Goal: Information Seeking & Learning: Check status

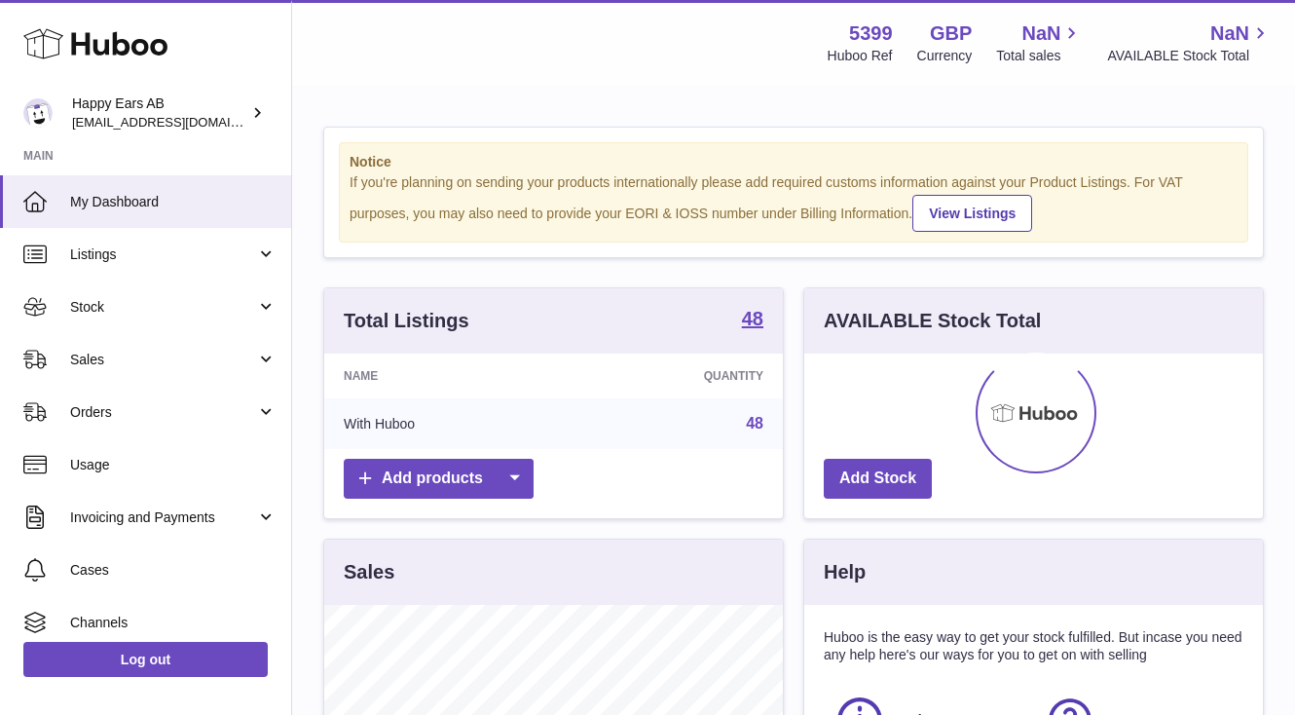
scroll to position [304, 459]
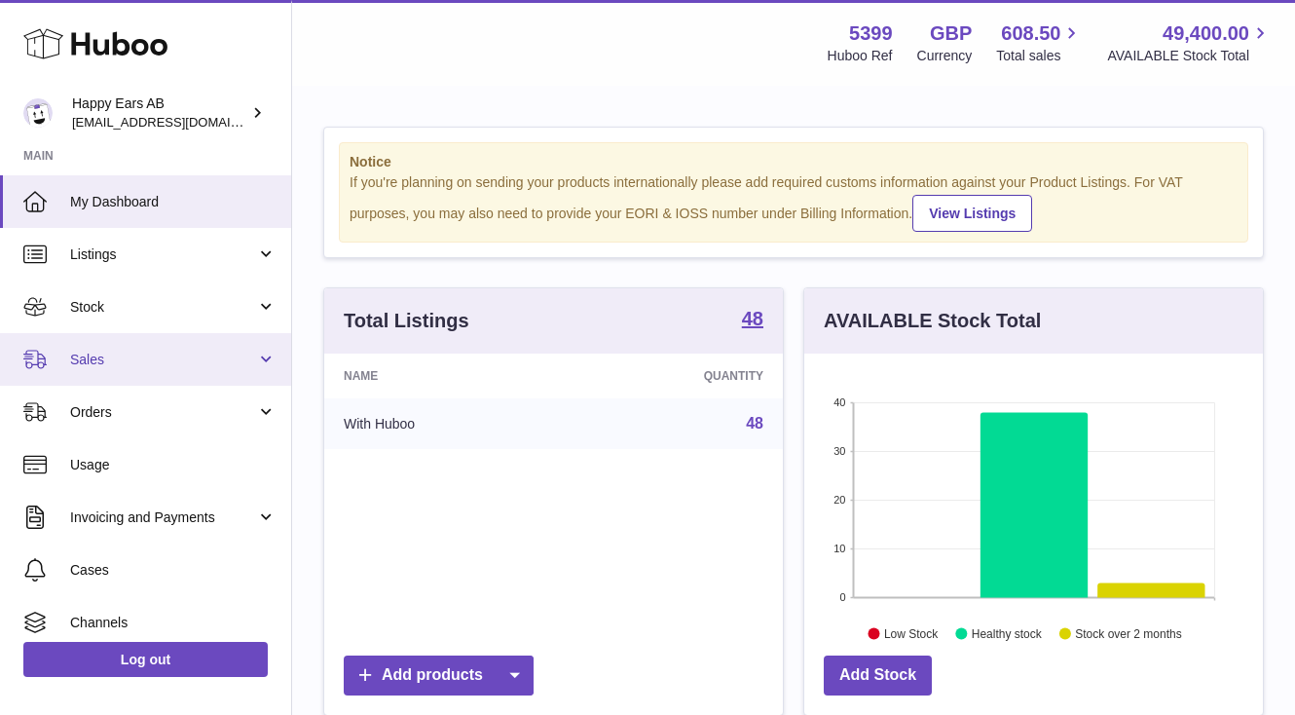
click at [167, 356] on span "Sales" at bounding box center [163, 360] width 186 height 19
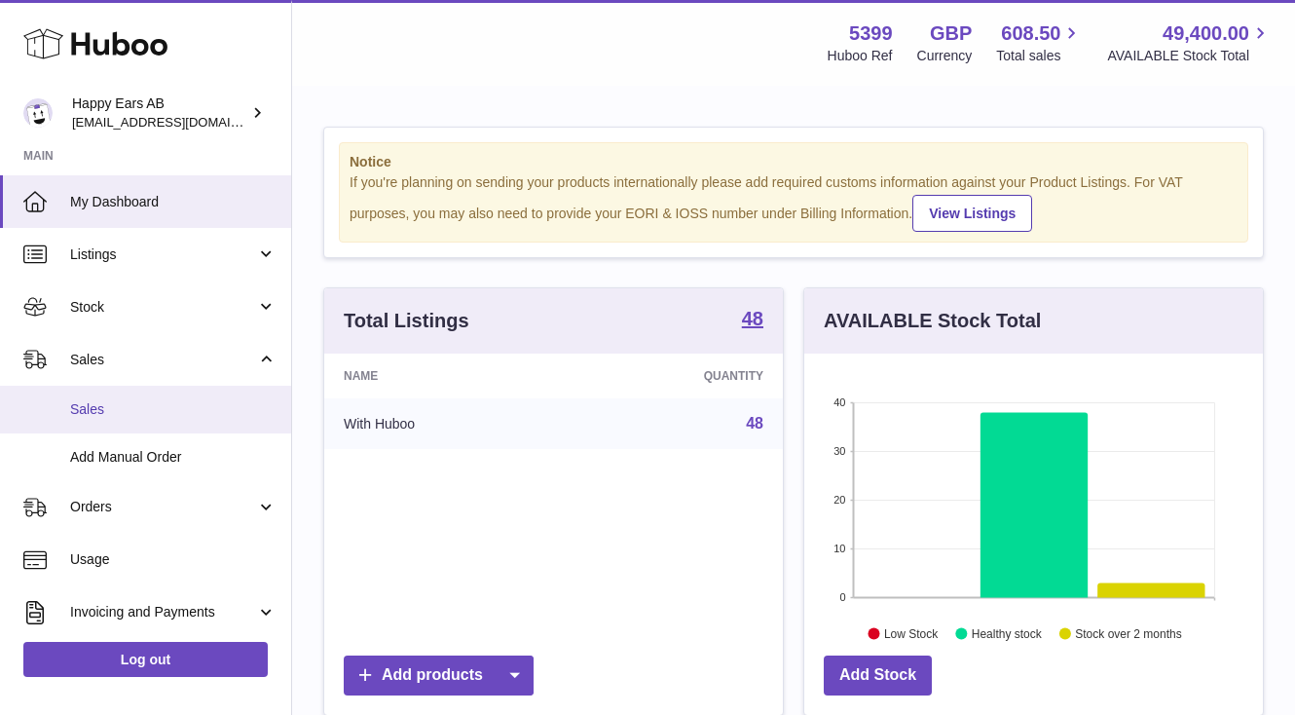
click at [172, 405] on span "Sales" at bounding box center [173, 409] width 206 height 19
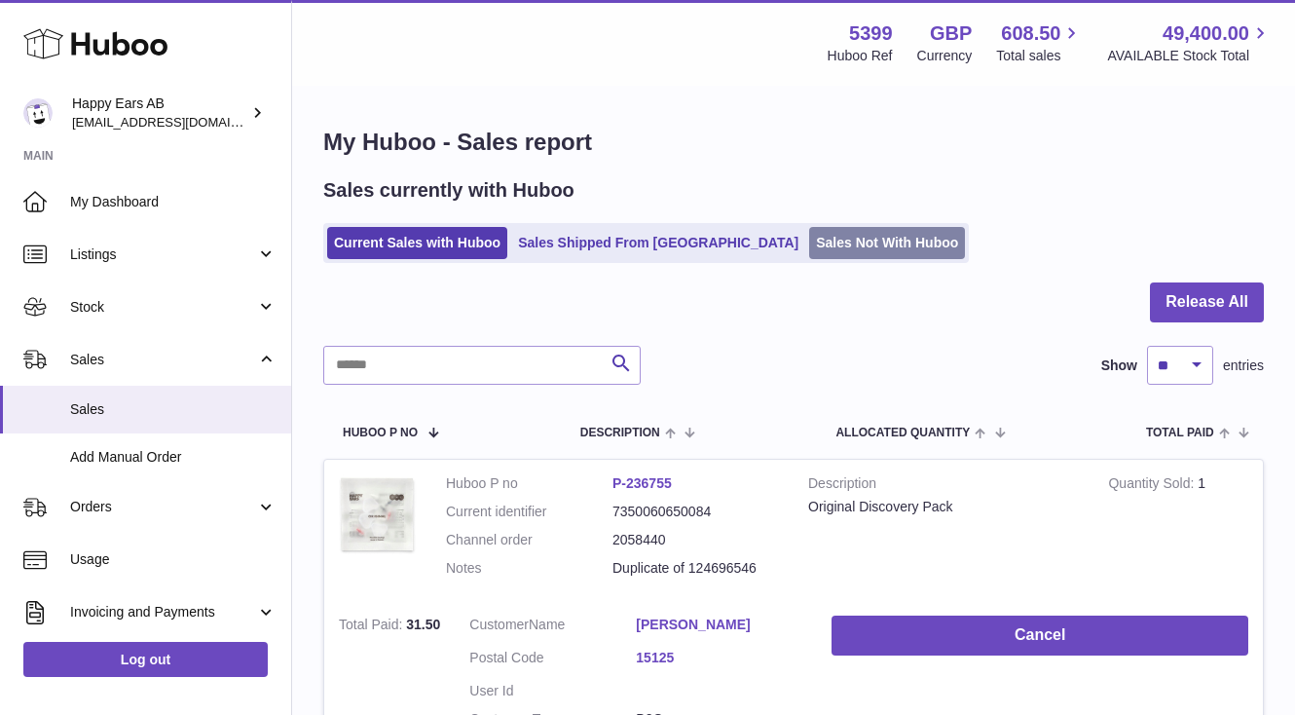
click at [809, 247] on link "Sales Not With Huboo" at bounding box center [887, 243] width 156 height 32
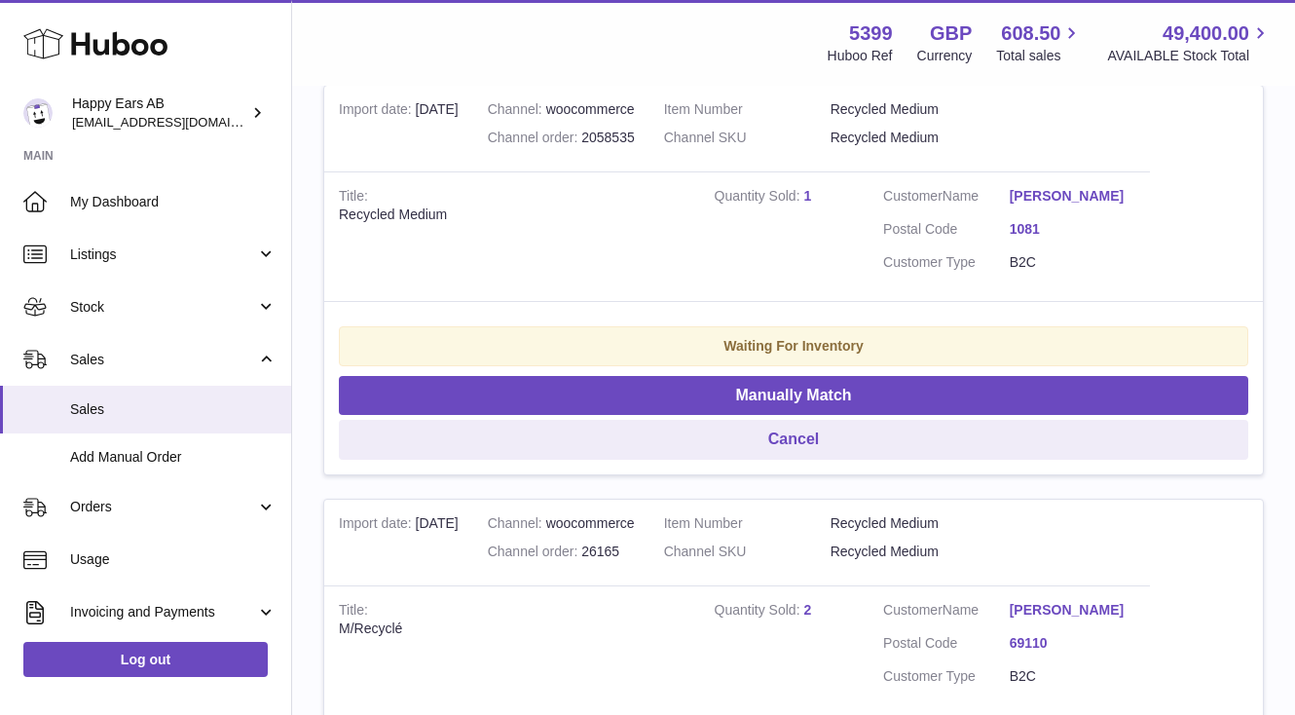
scroll to position [3630, 0]
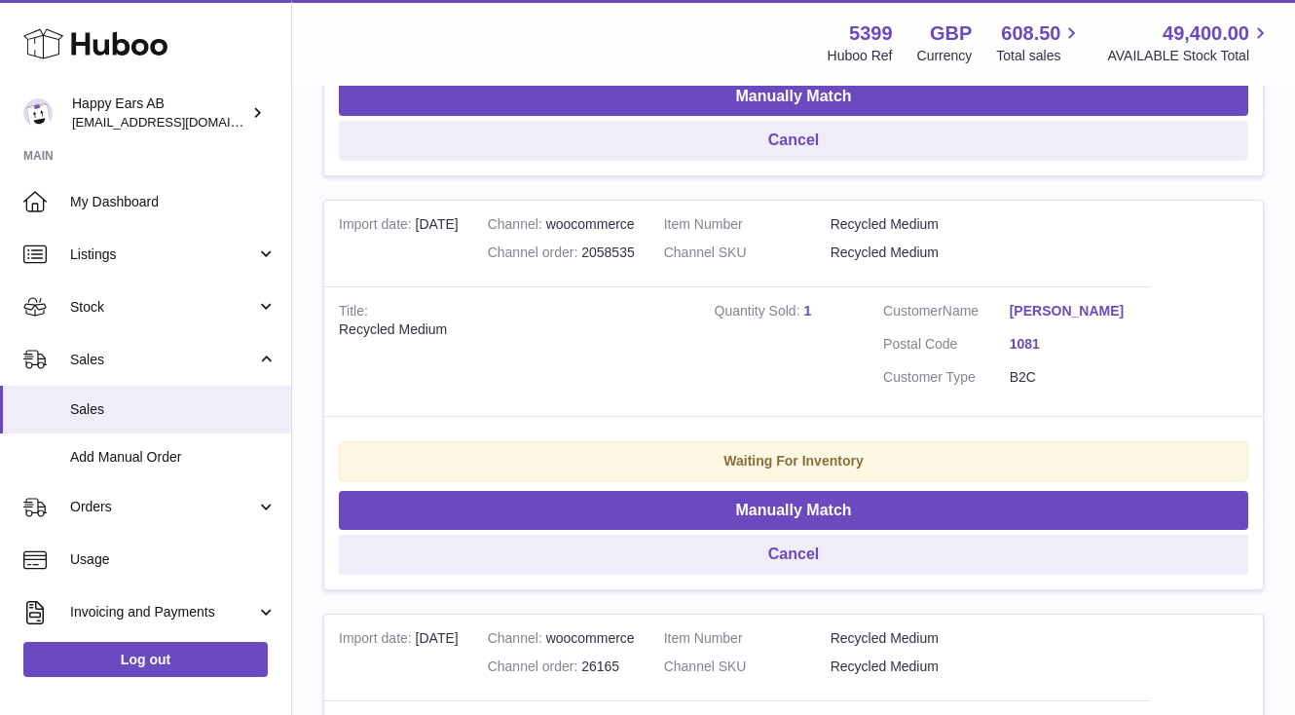
click at [1062, 320] on link "[PERSON_NAME]" at bounding box center [1073, 311] width 127 height 19
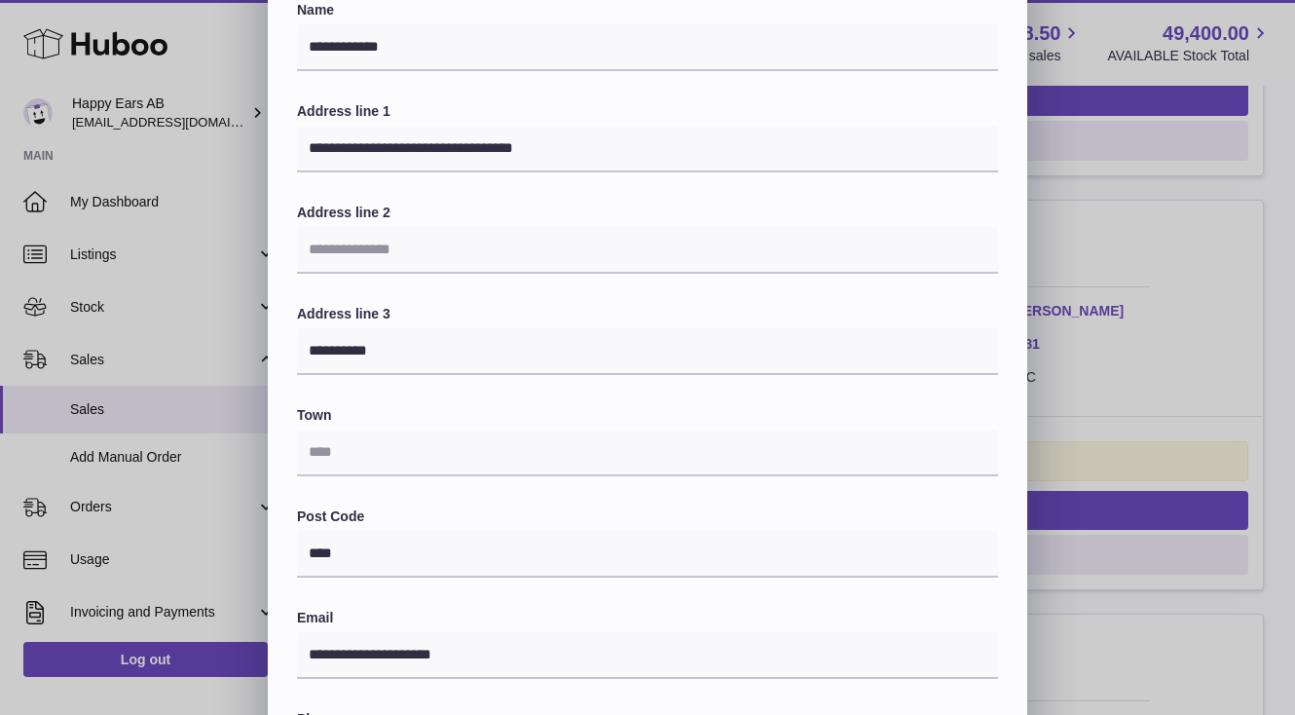
scroll to position [0, 0]
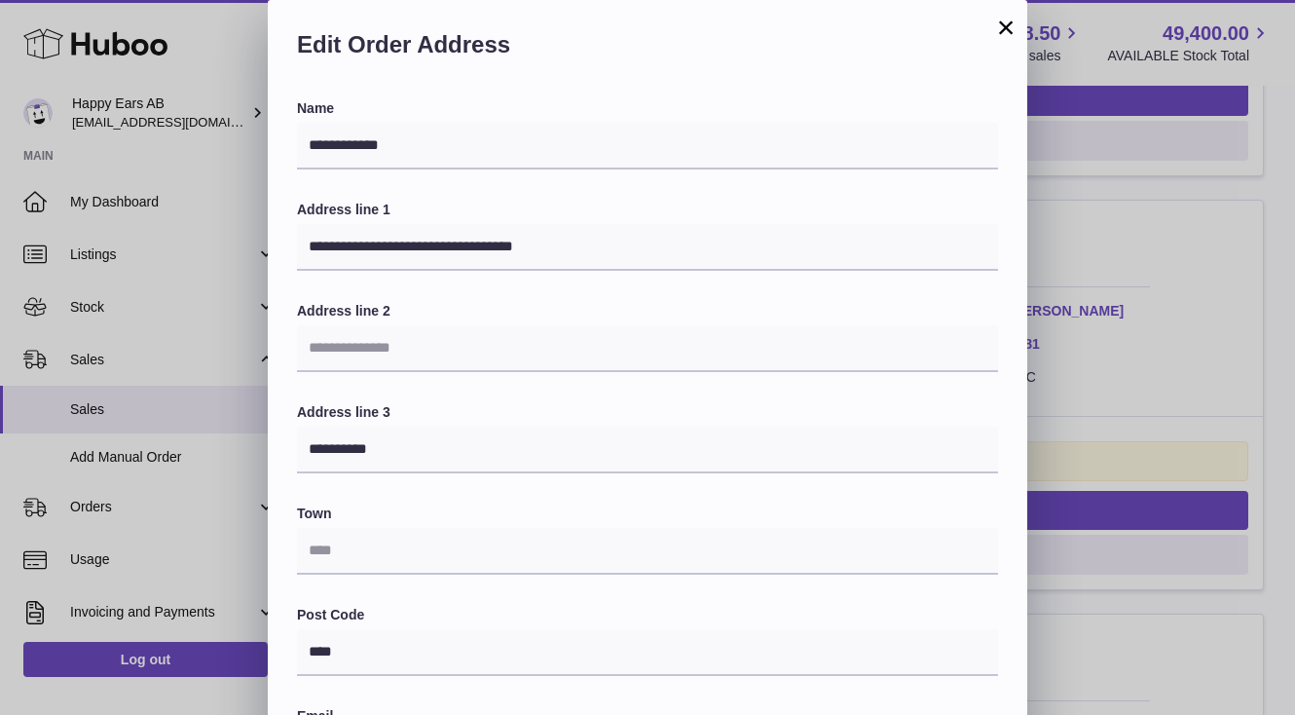
click at [1013, 31] on button "×" at bounding box center [1005, 27] width 23 height 23
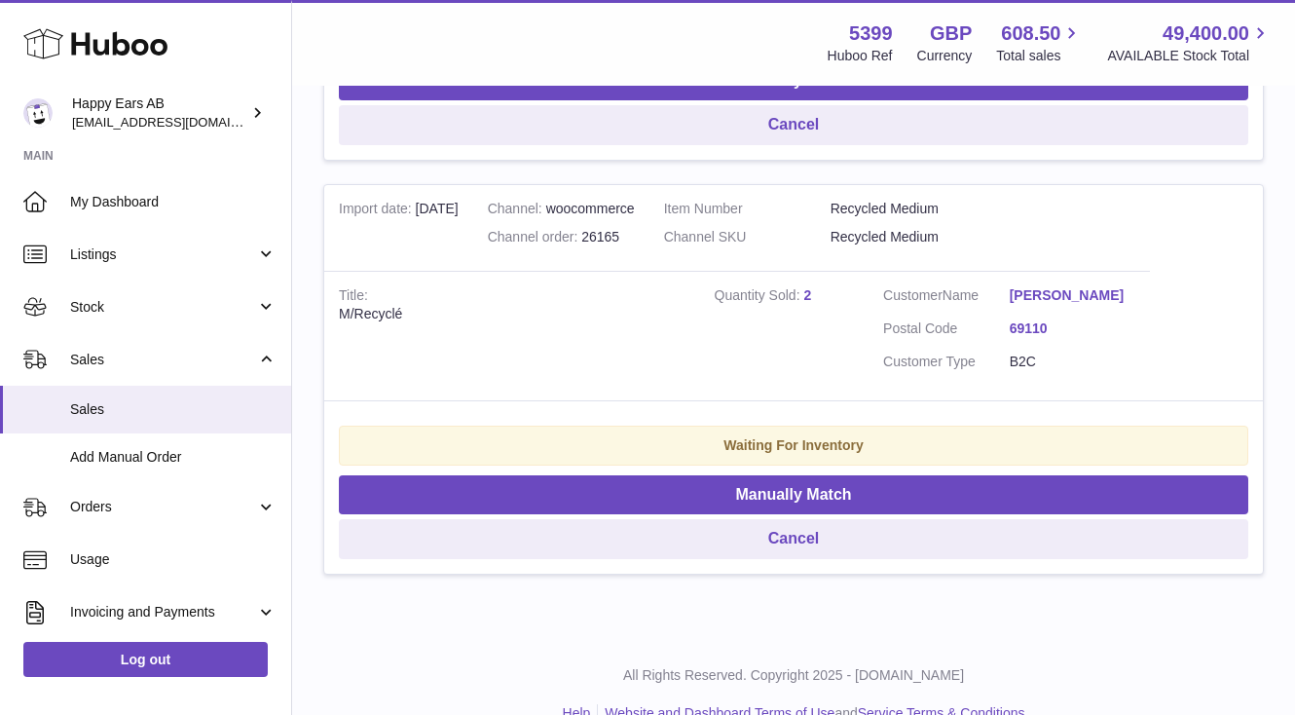
scroll to position [4044, 0]
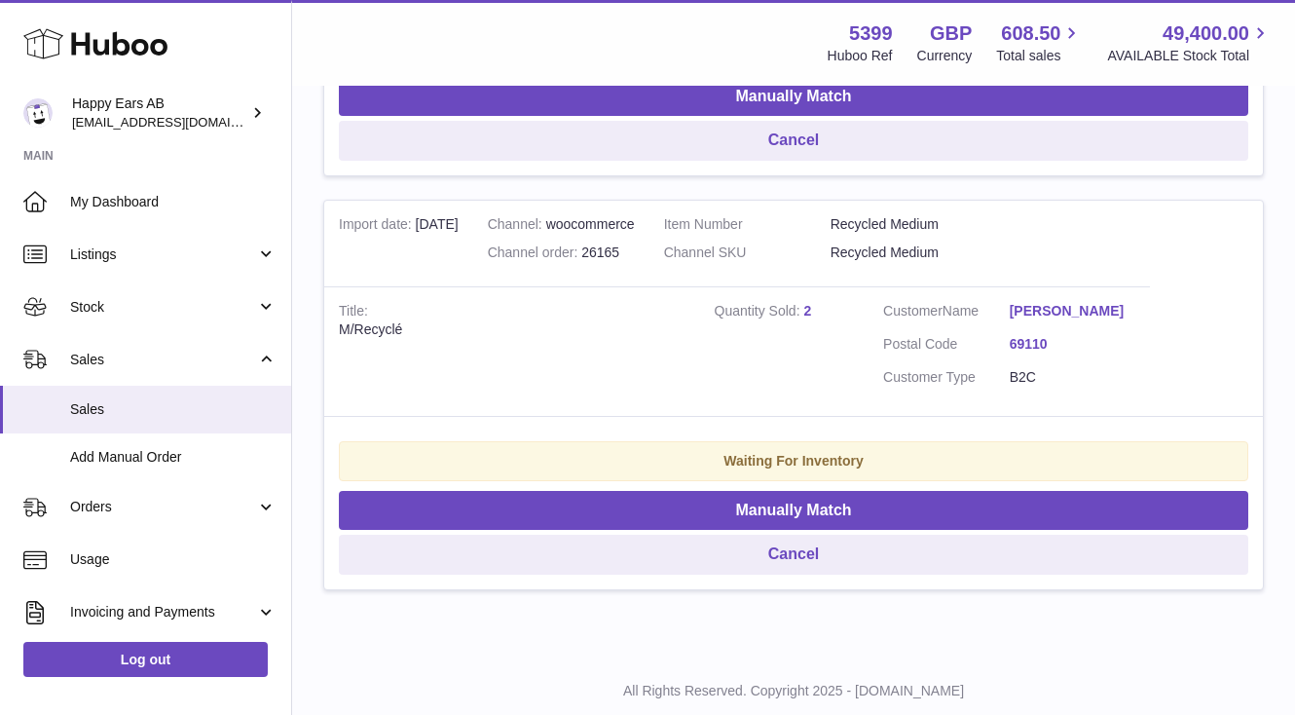
click at [1072, 320] on link "[PERSON_NAME]" at bounding box center [1073, 311] width 127 height 19
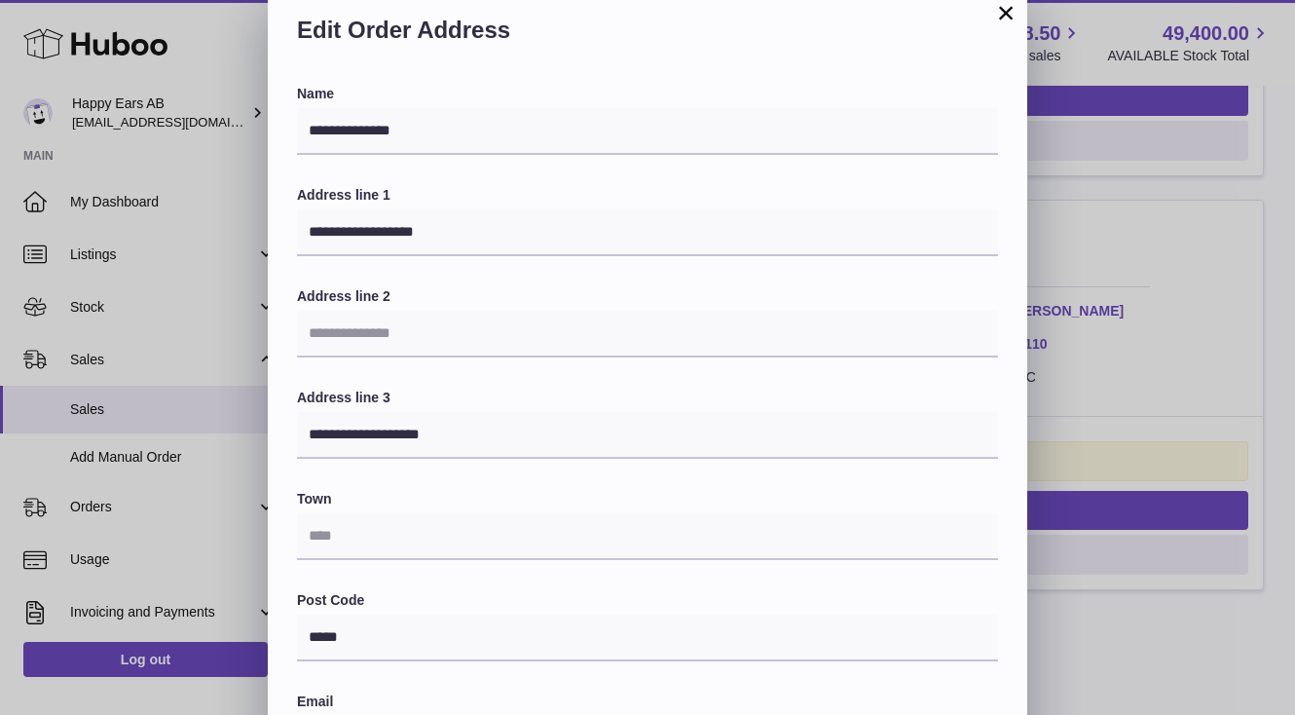
scroll to position [0, 0]
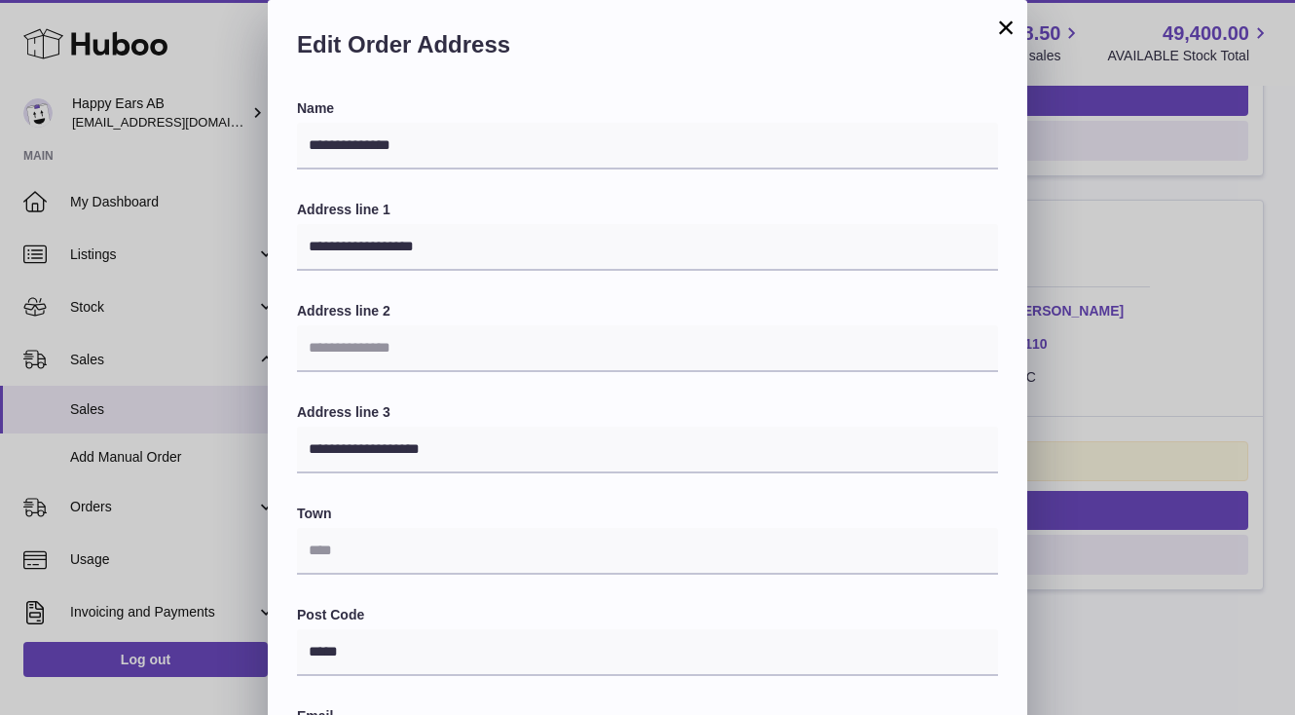
click at [1005, 32] on button "×" at bounding box center [1005, 27] width 23 height 23
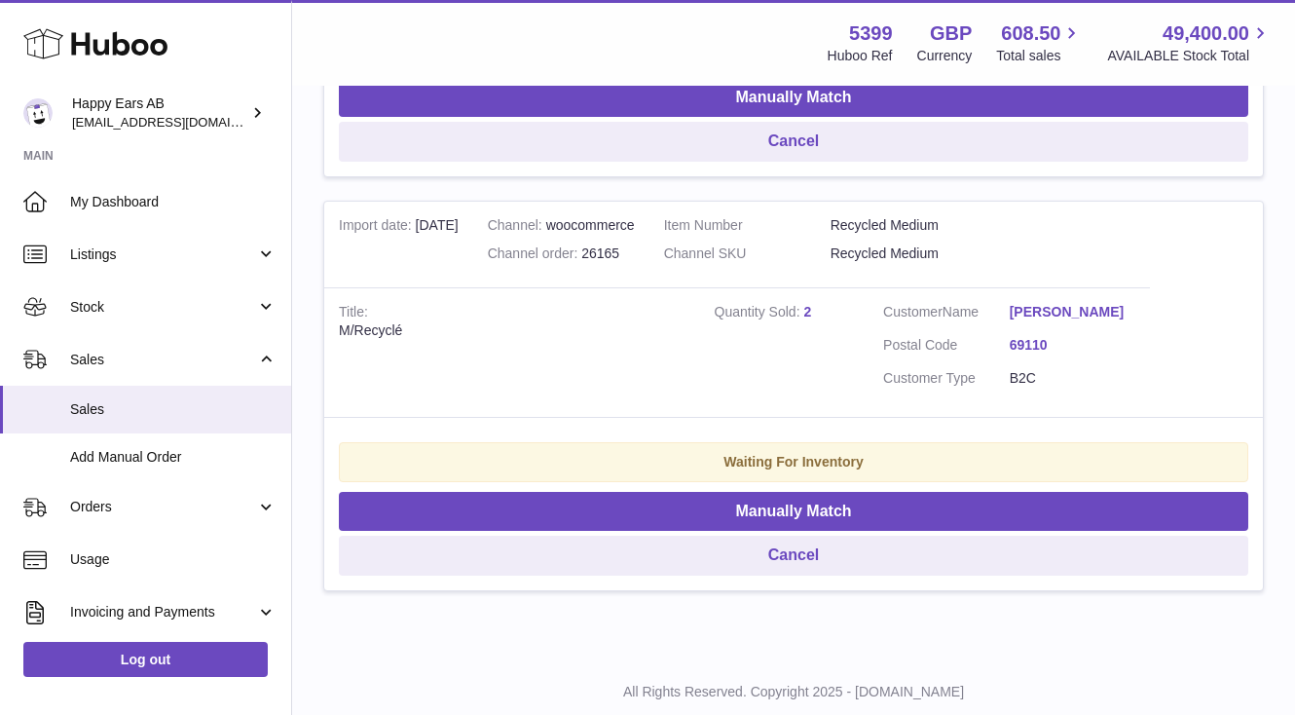
scroll to position [4030, 0]
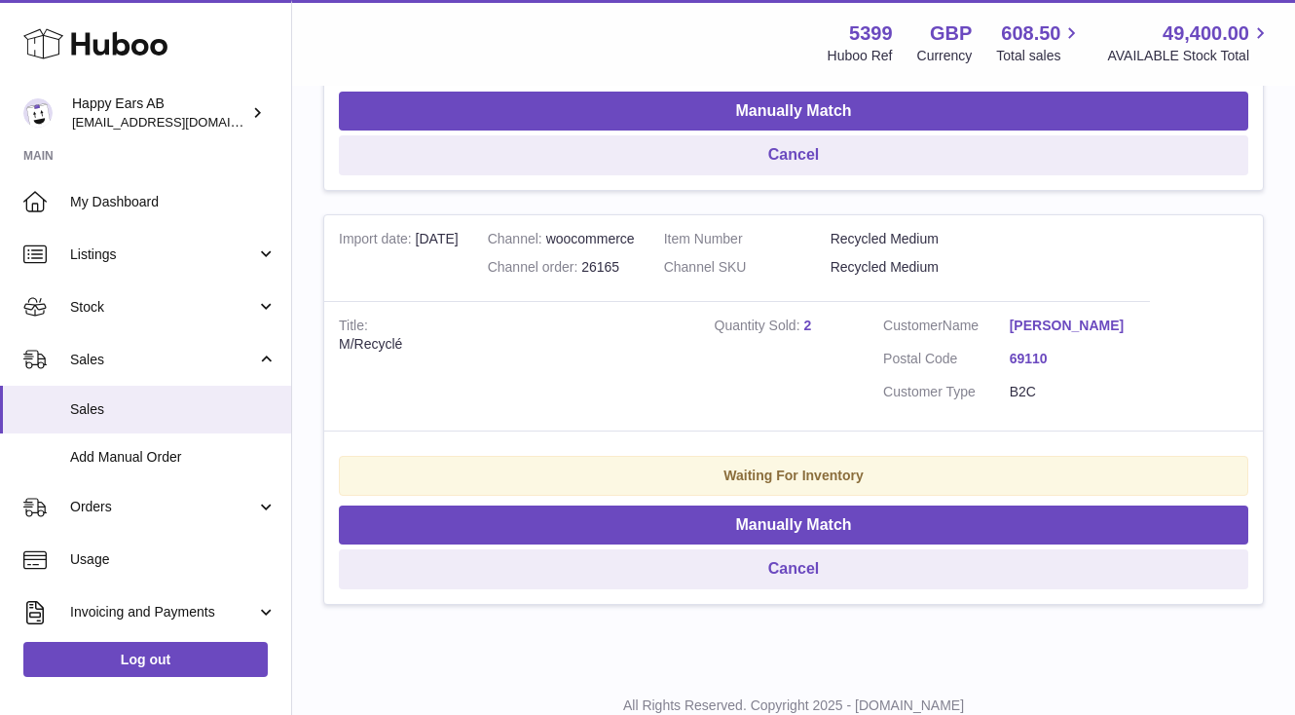
click at [1050, 335] on link "[PERSON_NAME]" at bounding box center [1073, 326] width 127 height 19
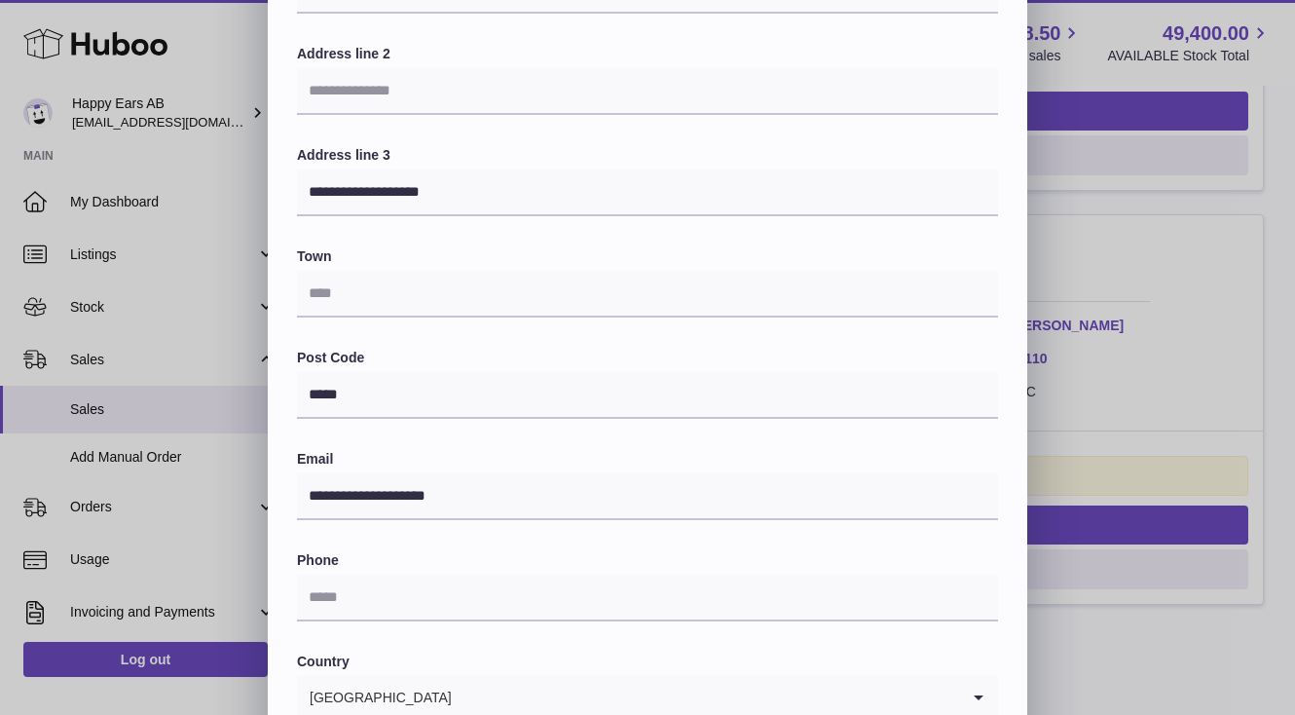
scroll to position [456, 0]
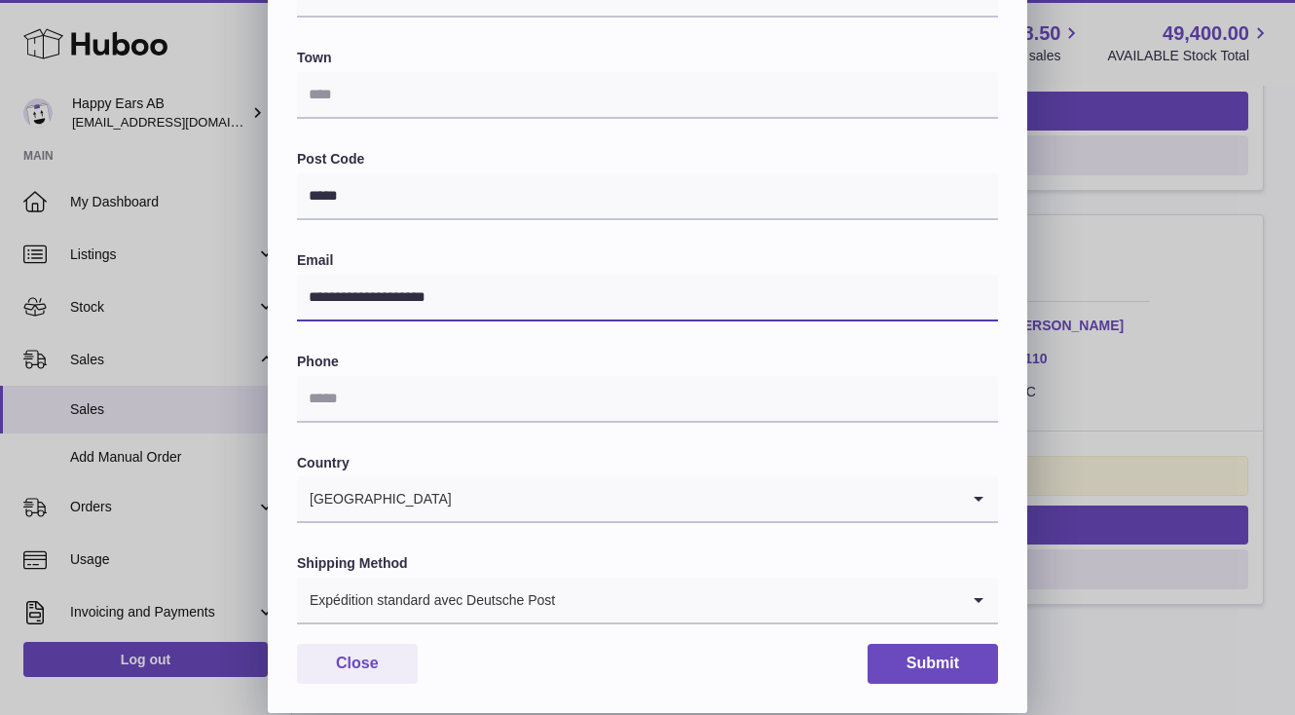
drag, startPoint x: 458, startPoint y: 294, endPoint x: 299, endPoint y: 296, distance: 158.8
click at [299, 296] on input "**********" at bounding box center [647, 298] width 701 height 47
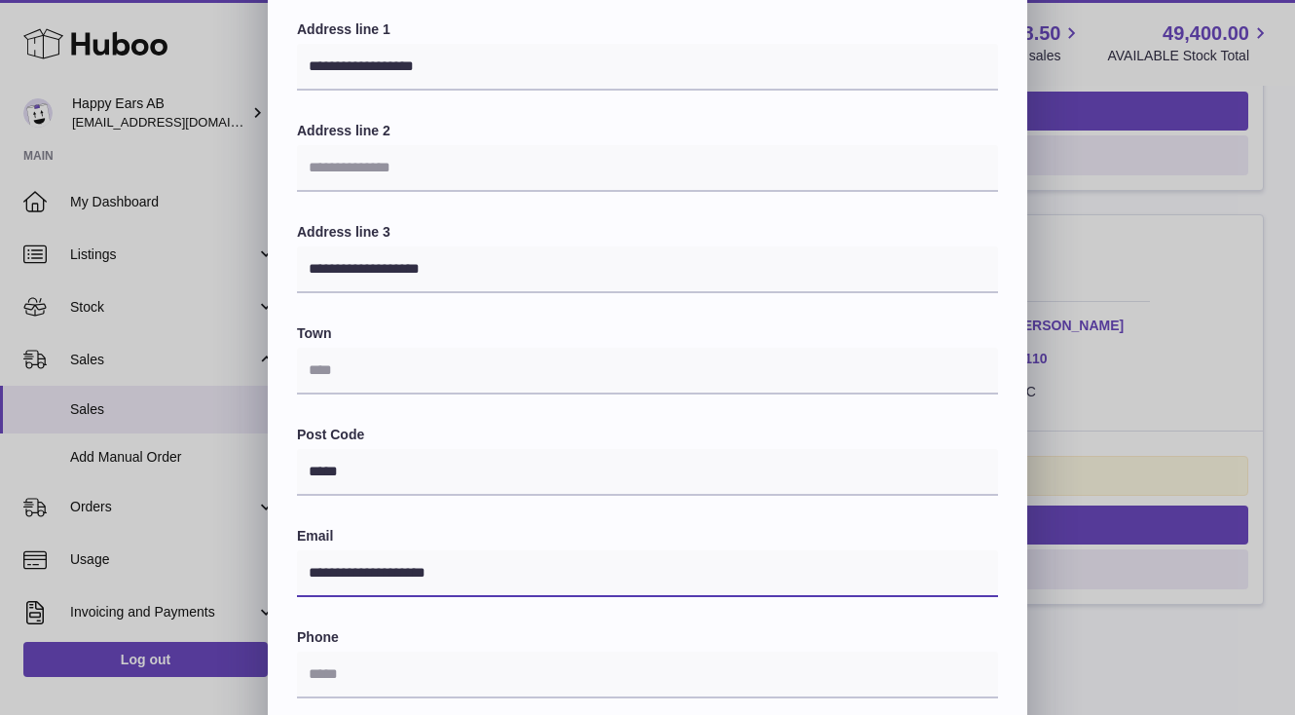
scroll to position [0, 0]
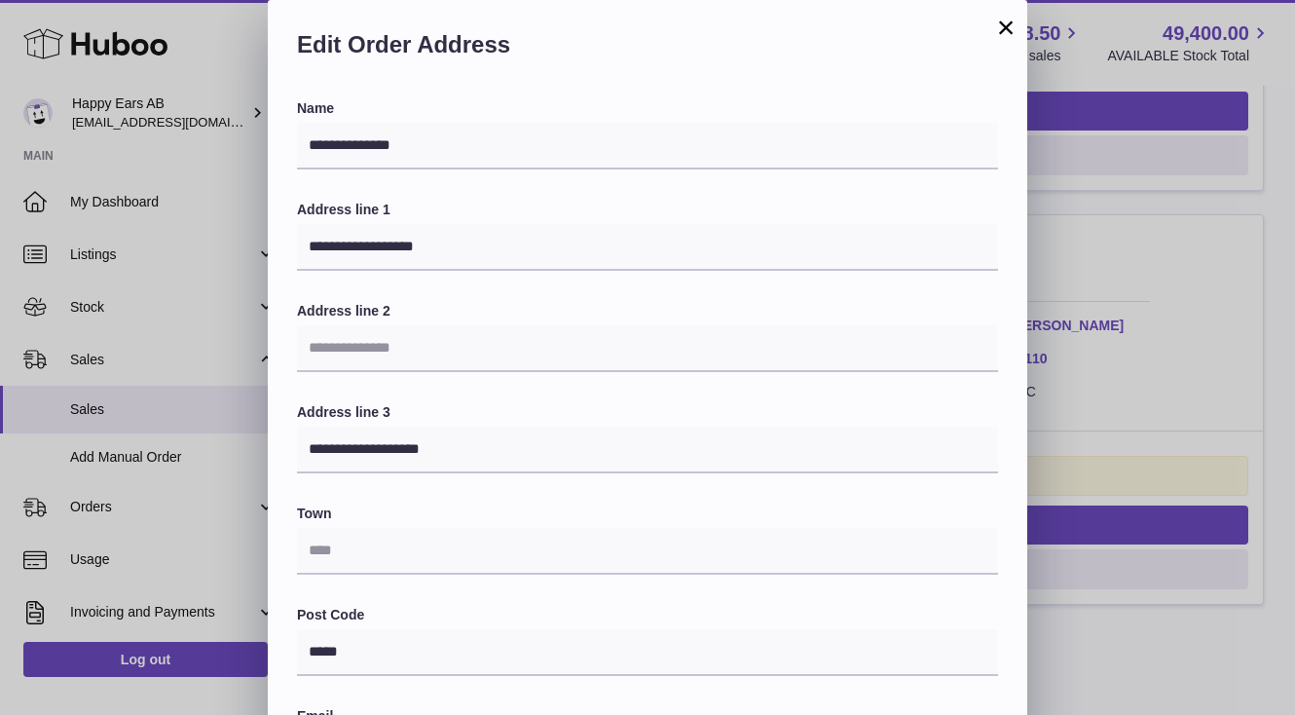
click at [1003, 34] on button "×" at bounding box center [1005, 27] width 23 height 23
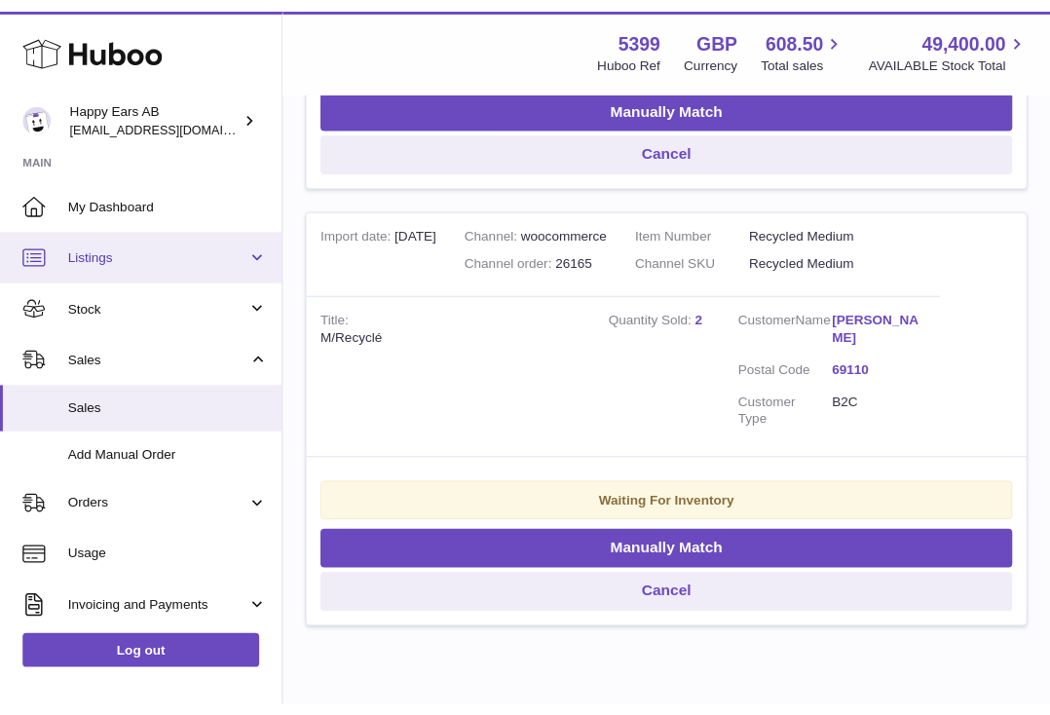
scroll to position [4391, 0]
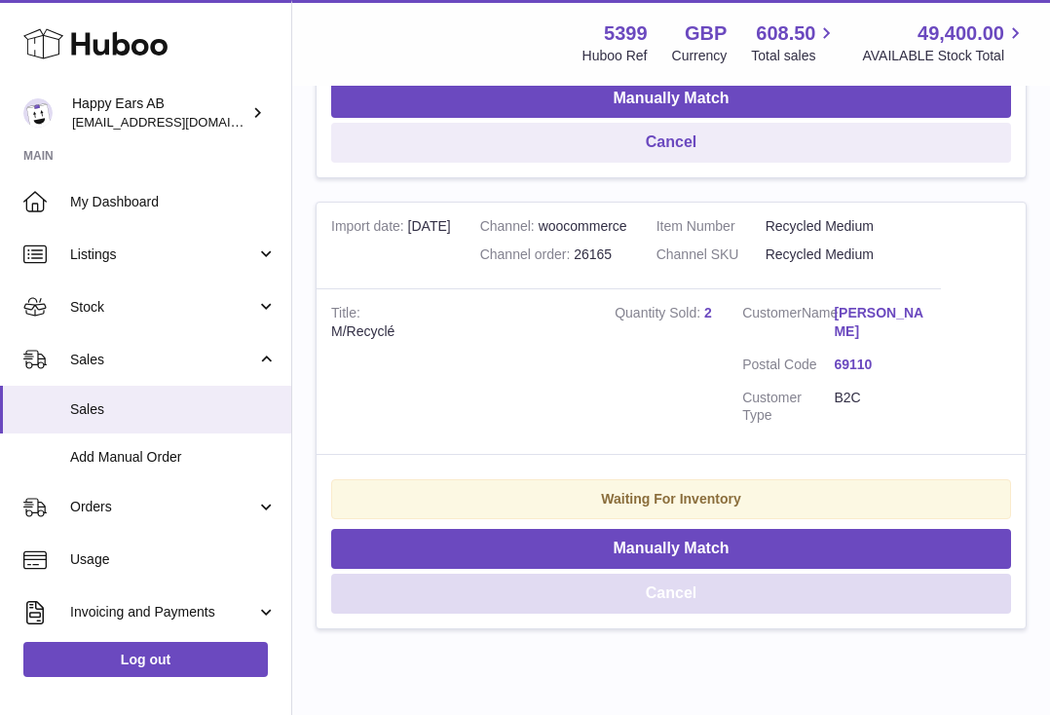
click at [582, 590] on button "Cancel" at bounding box center [671, 594] width 680 height 40
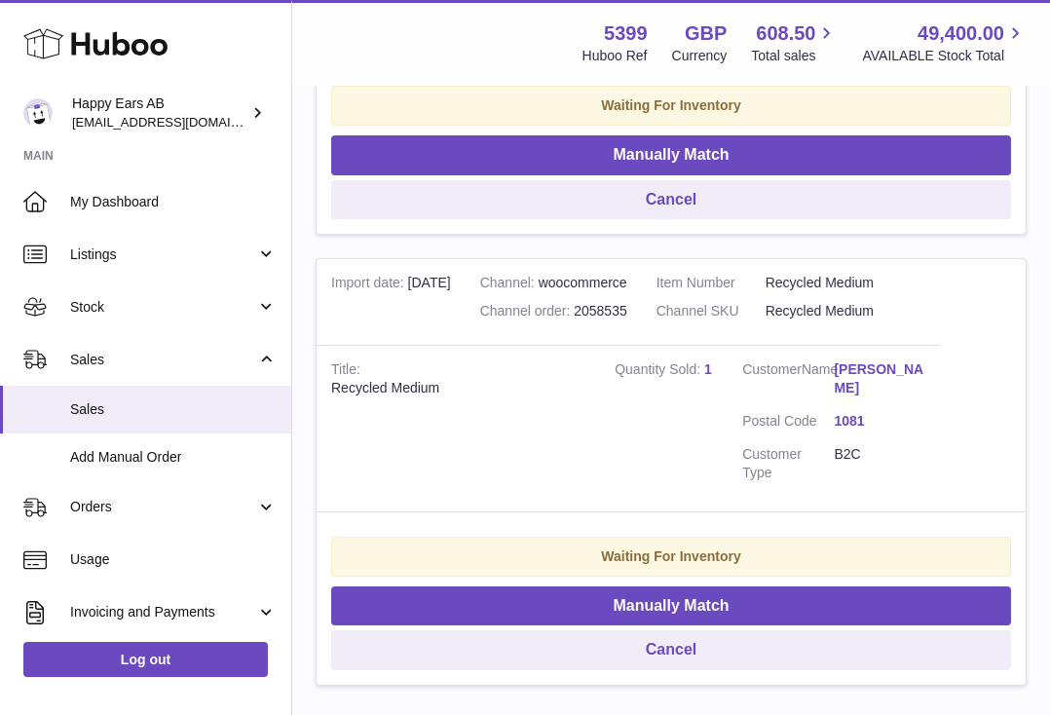
scroll to position [3876, 0]
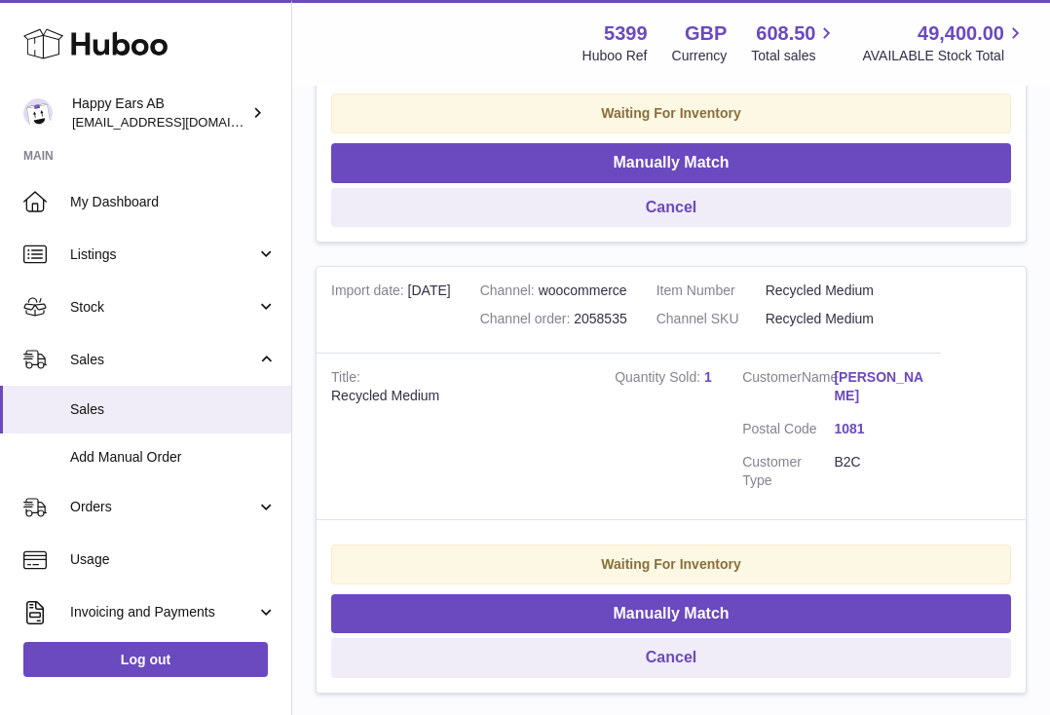
click at [897, 379] on link "[PERSON_NAME]" at bounding box center [880, 386] width 92 height 37
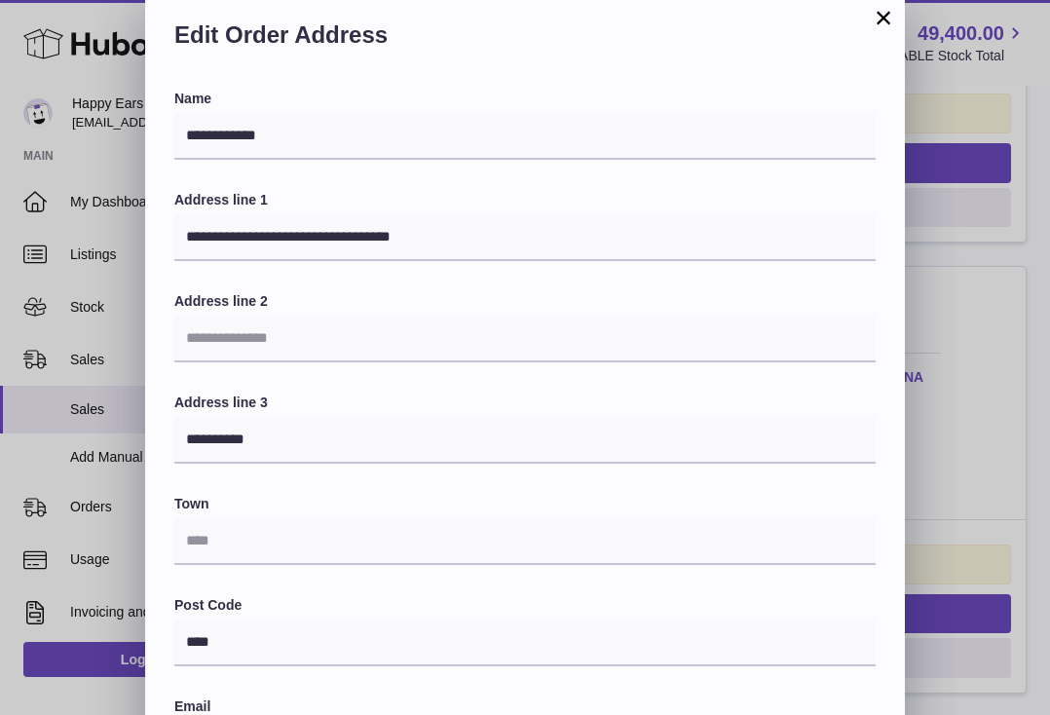
scroll to position [0, 0]
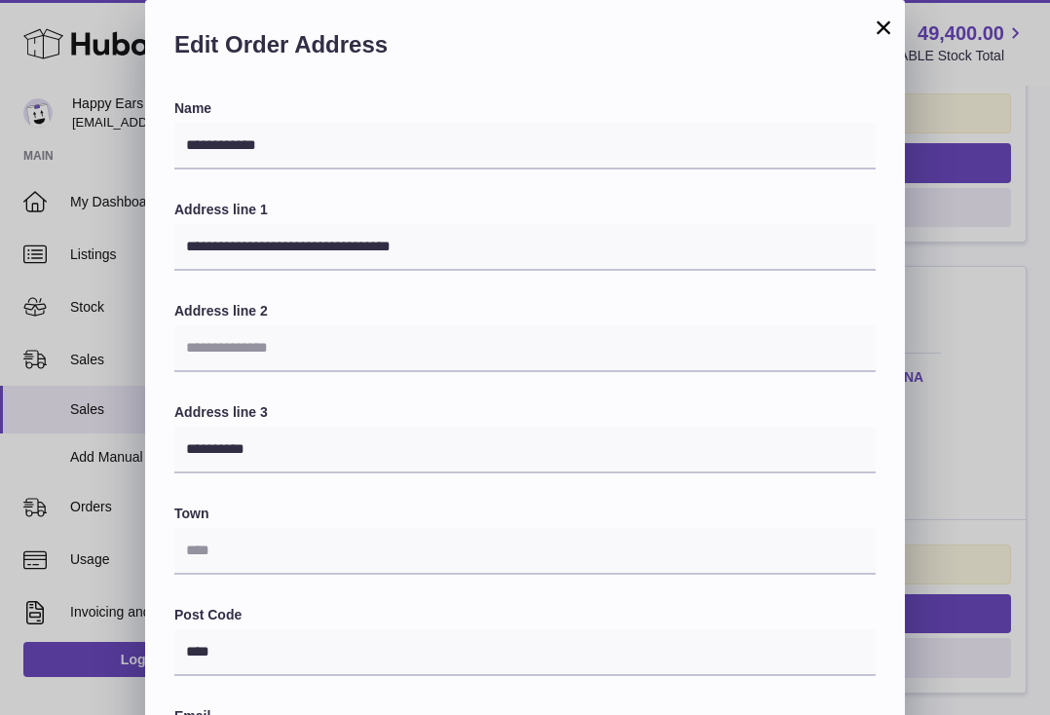
click at [883, 29] on button "×" at bounding box center [883, 27] width 23 height 23
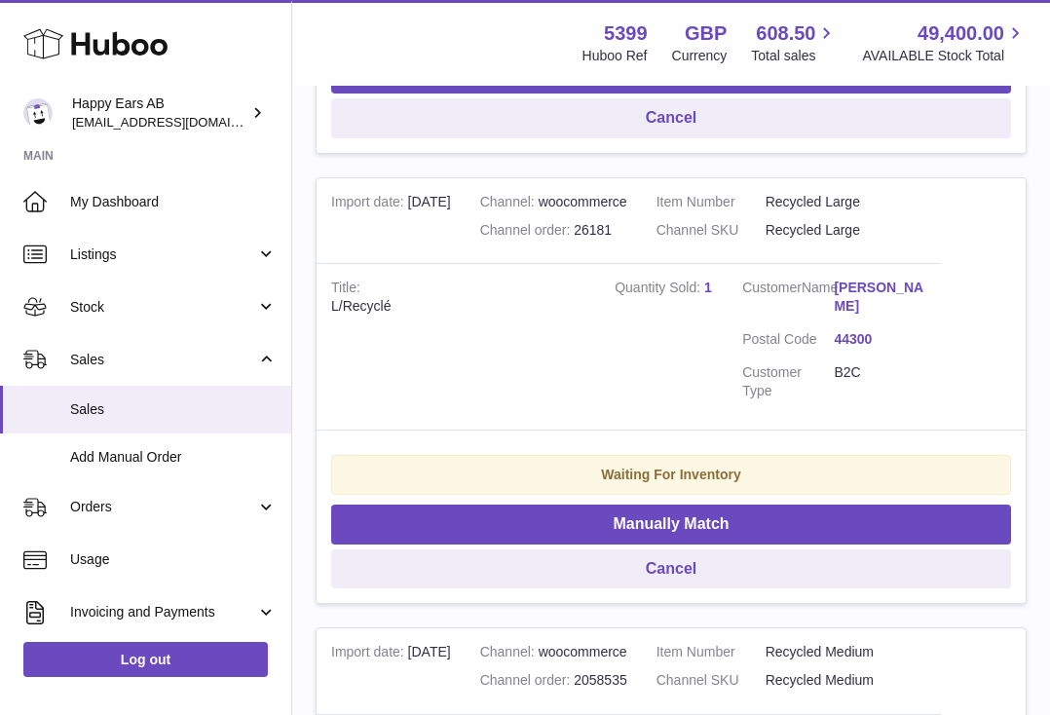
scroll to position [3512, 0]
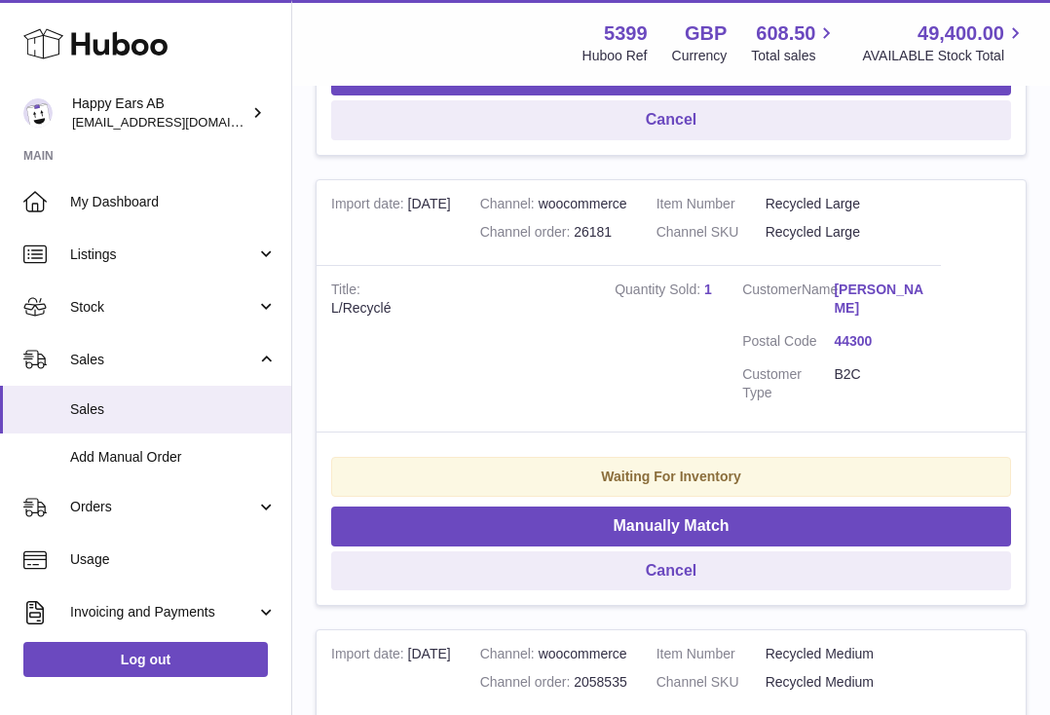
click at [873, 293] on link "[PERSON_NAME]" at bounding box center [880, 299] width 92 height 37
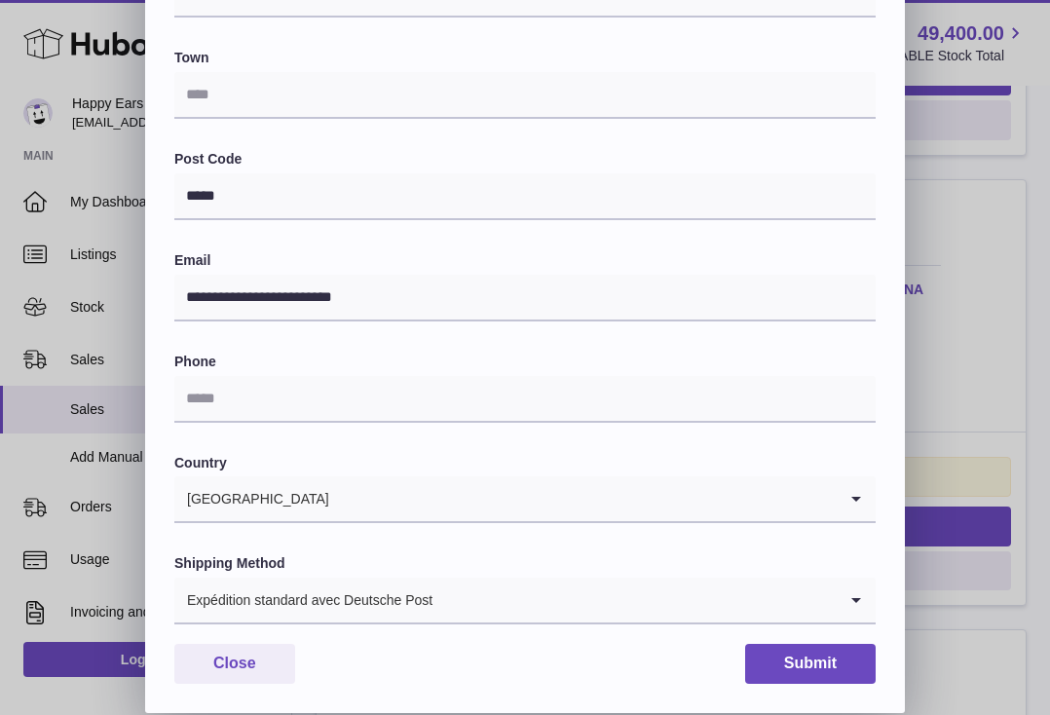
scroll to position [0, 0]
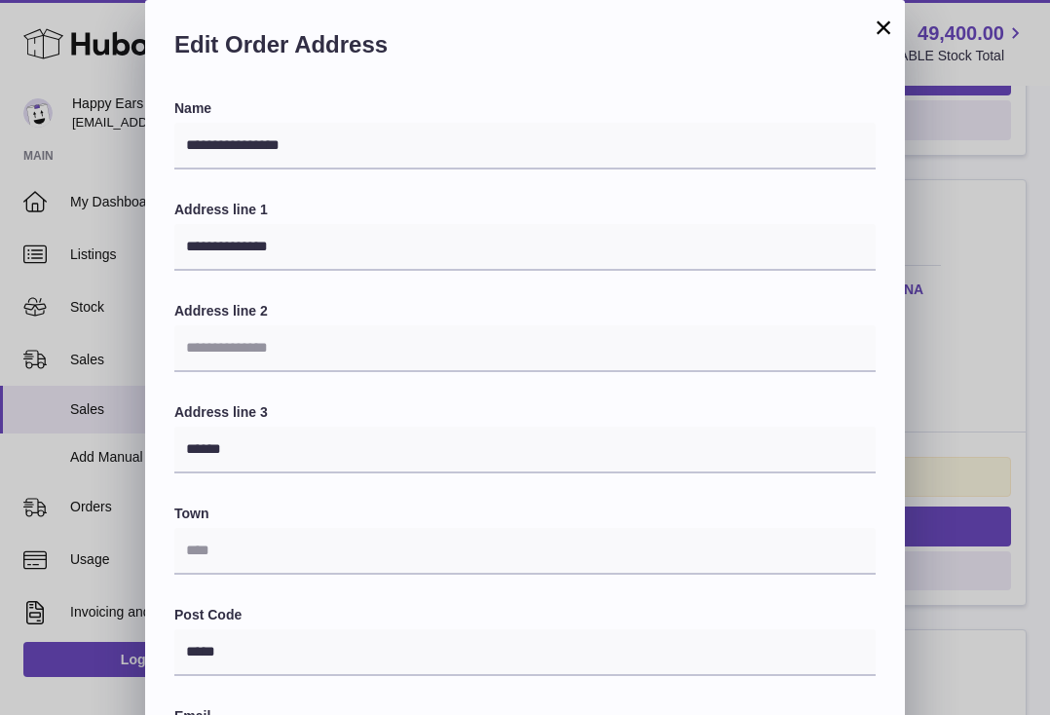
click at [881, 23] on button "×" at bounding box center [883, 27] width 23 height 23
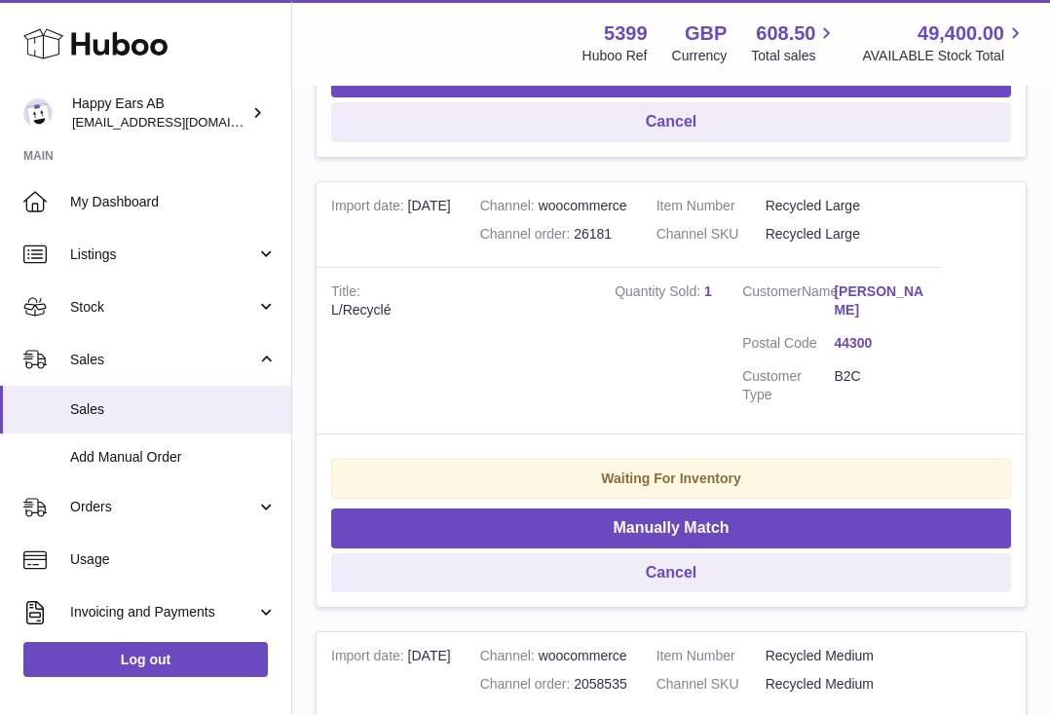
scroll to position [3509, 0]
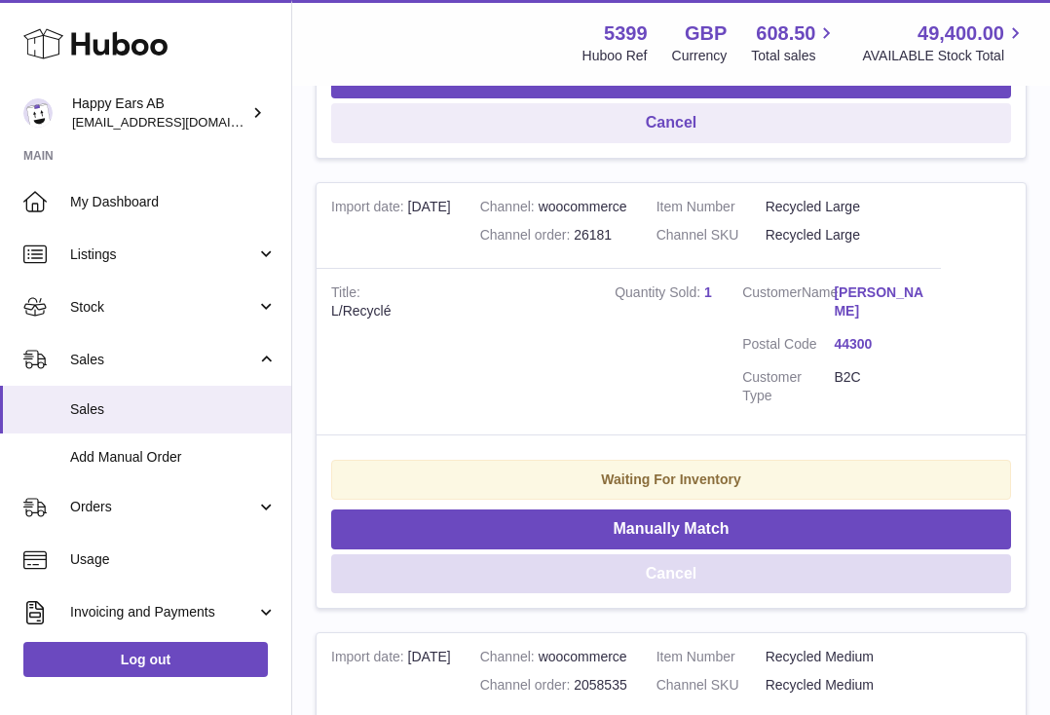
click at [552, 579] on button "Cancel" at bounding box center [671, 574] width 680 height 40
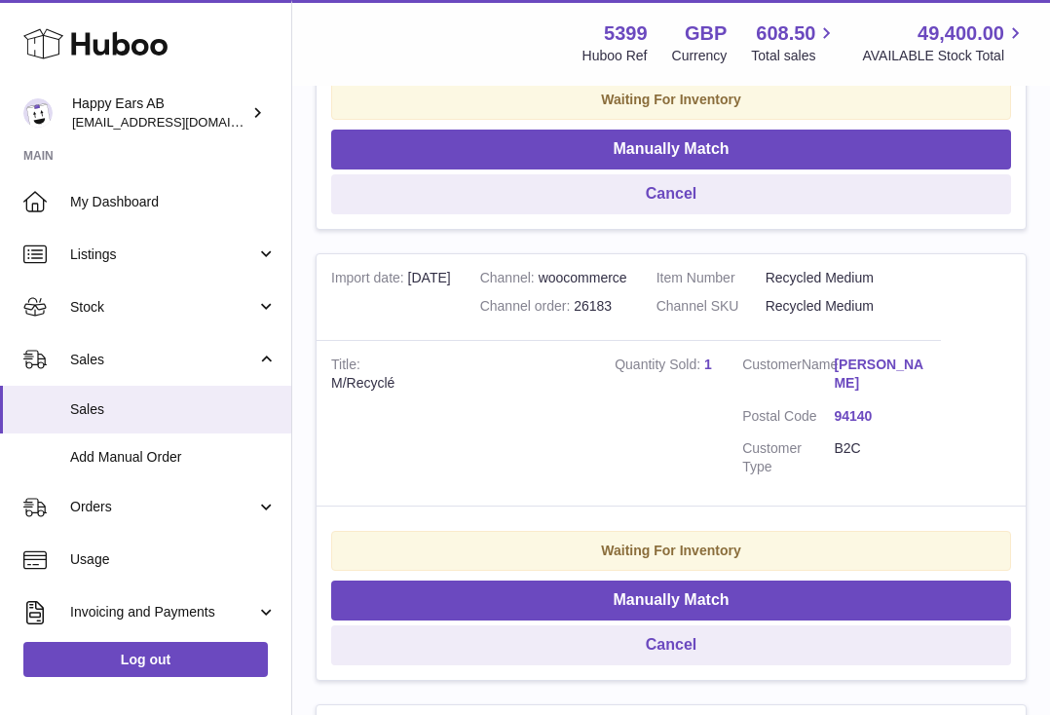
scroll to position [2968, 0]
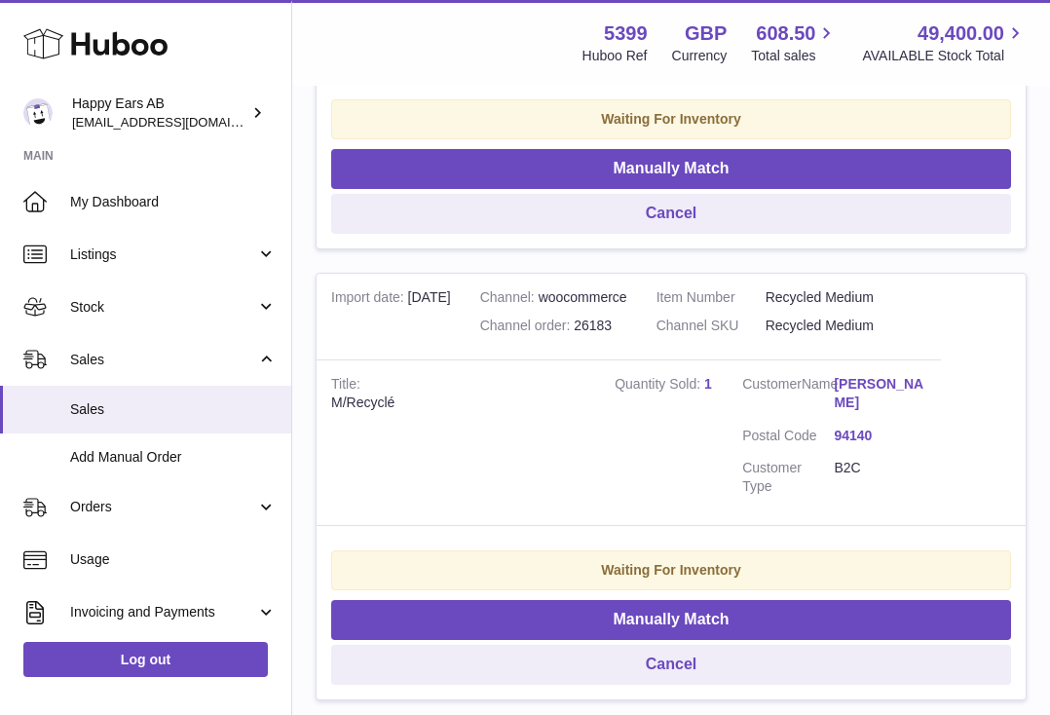
click at [859, 384] on link "[PERSON_NAME]" at bounding box center [880, 393] width 92 height 37
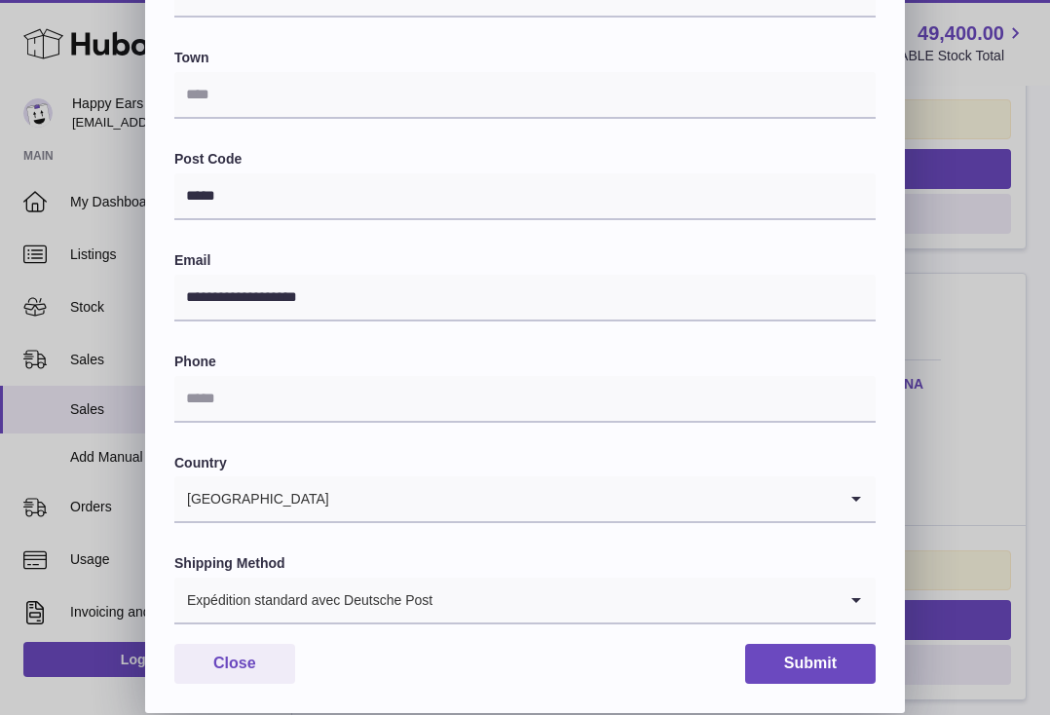
scroll to position [0, 0]
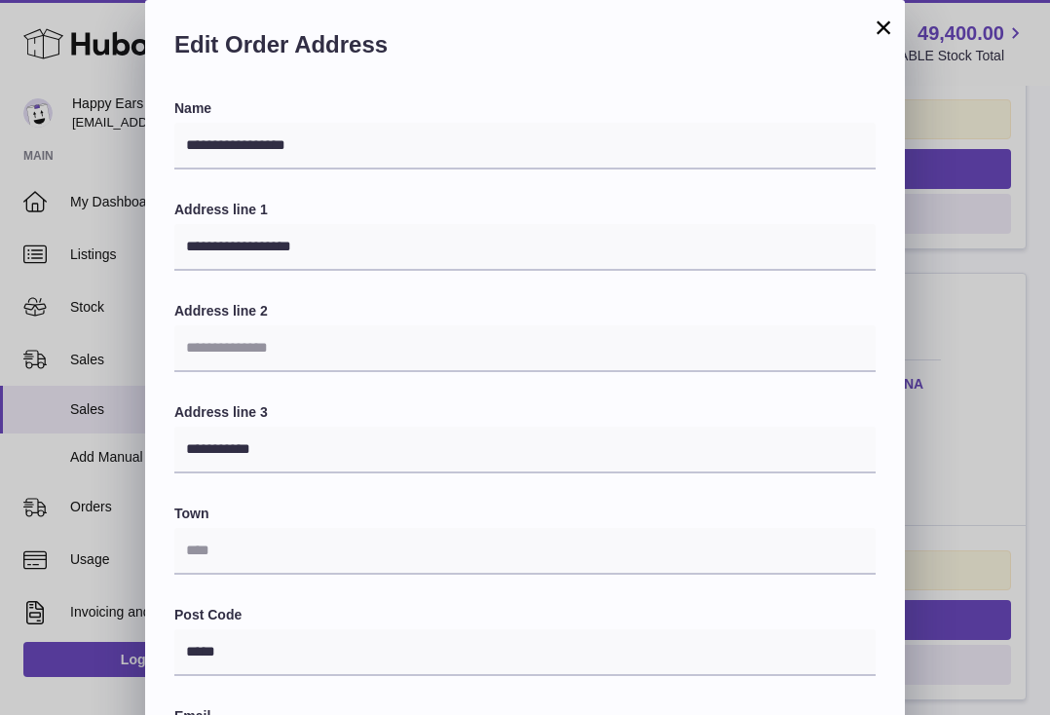
click at [879, 22] on button "×" at bounding box center [883, 27] width 23 height 23
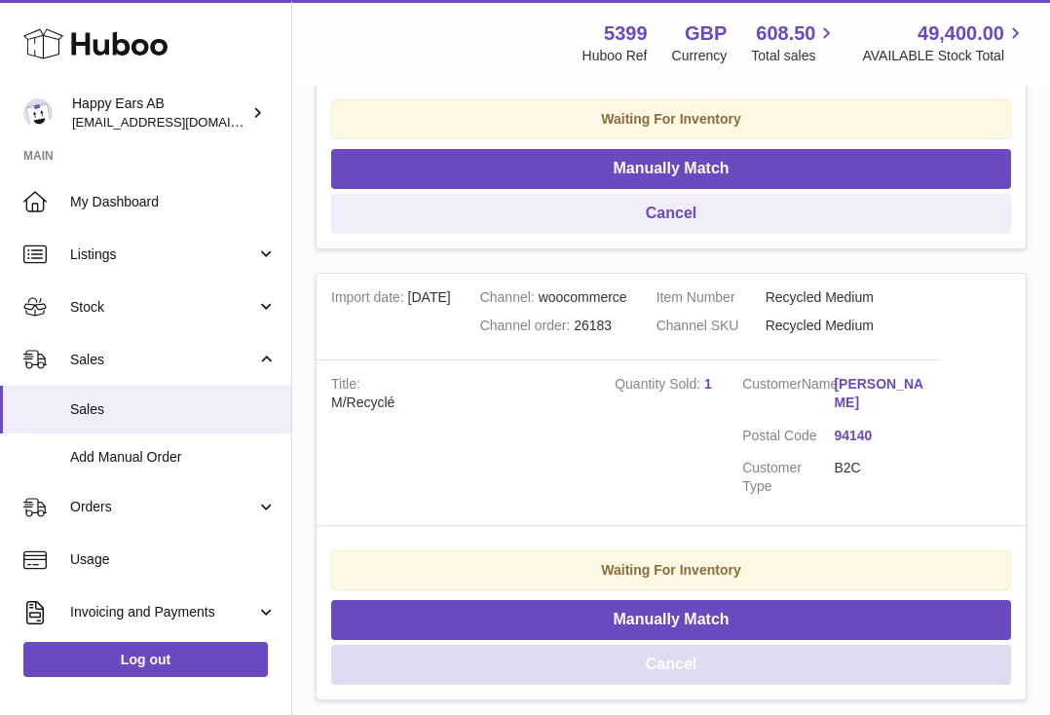
click at [574, 660] on button "Cancel" at bounding box center [671, 665] width 680 height 40
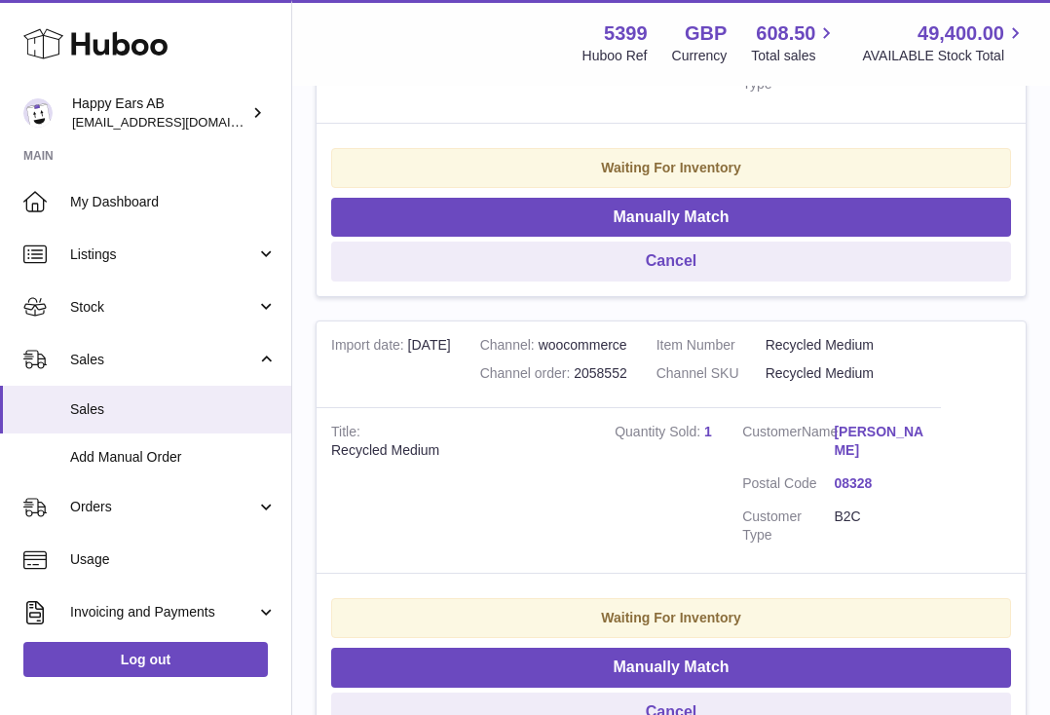
scroll to position [2467, 0]
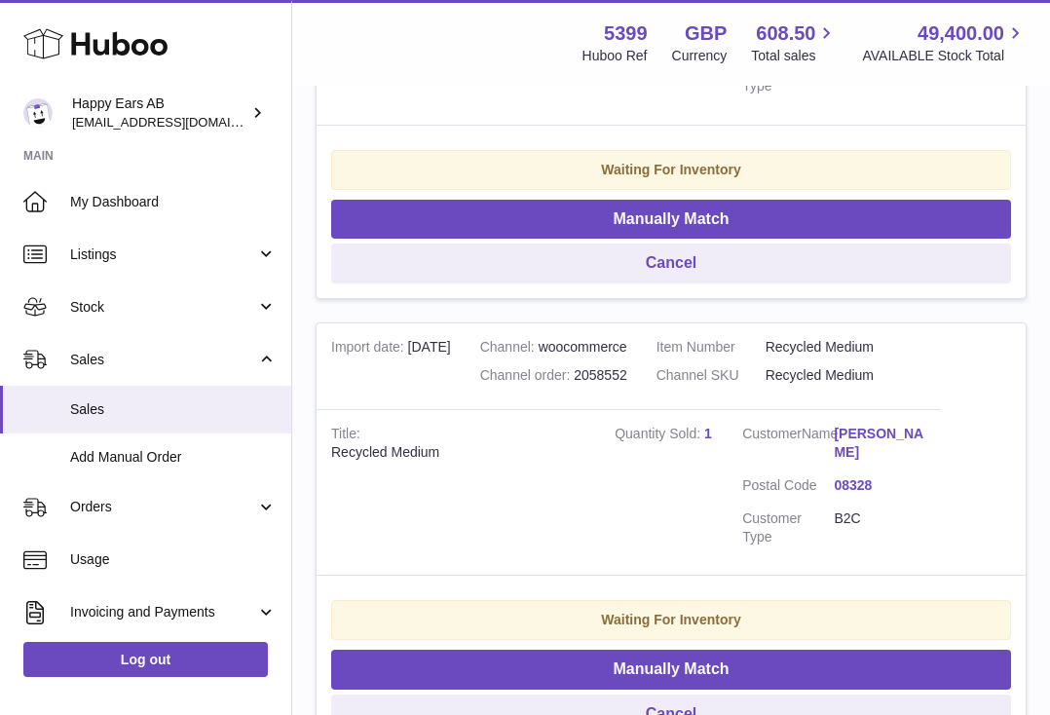
click at [892, 431] on link "[PERSON_NAME]" at bounding box center [880, 443] width 92 height 37
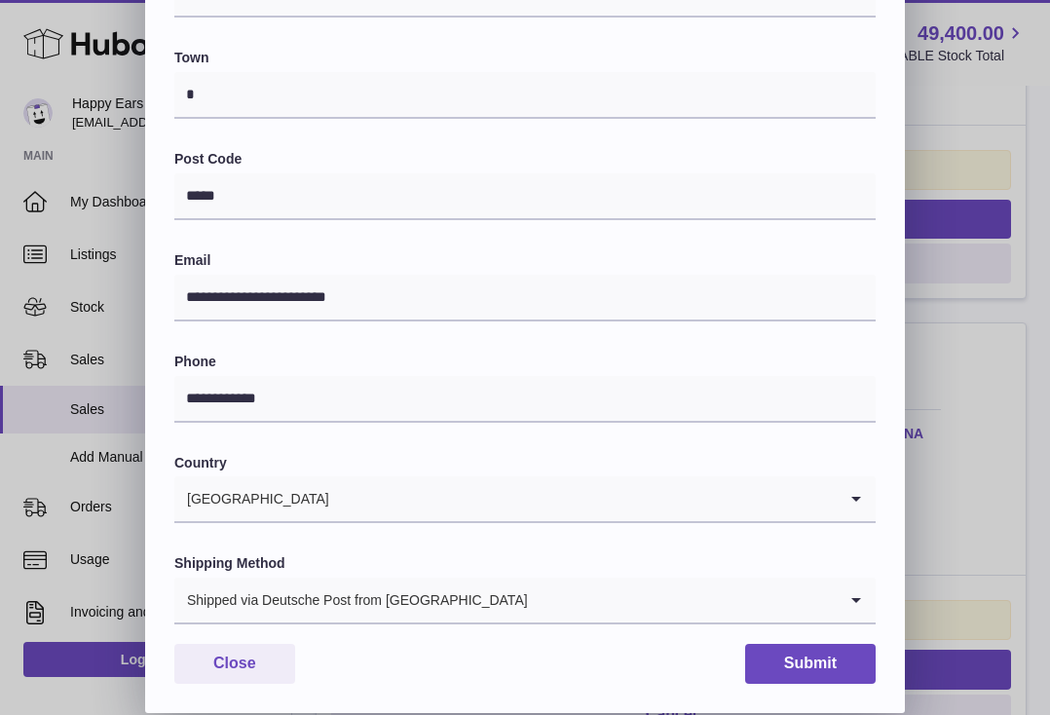
scroll to position [0, 0]
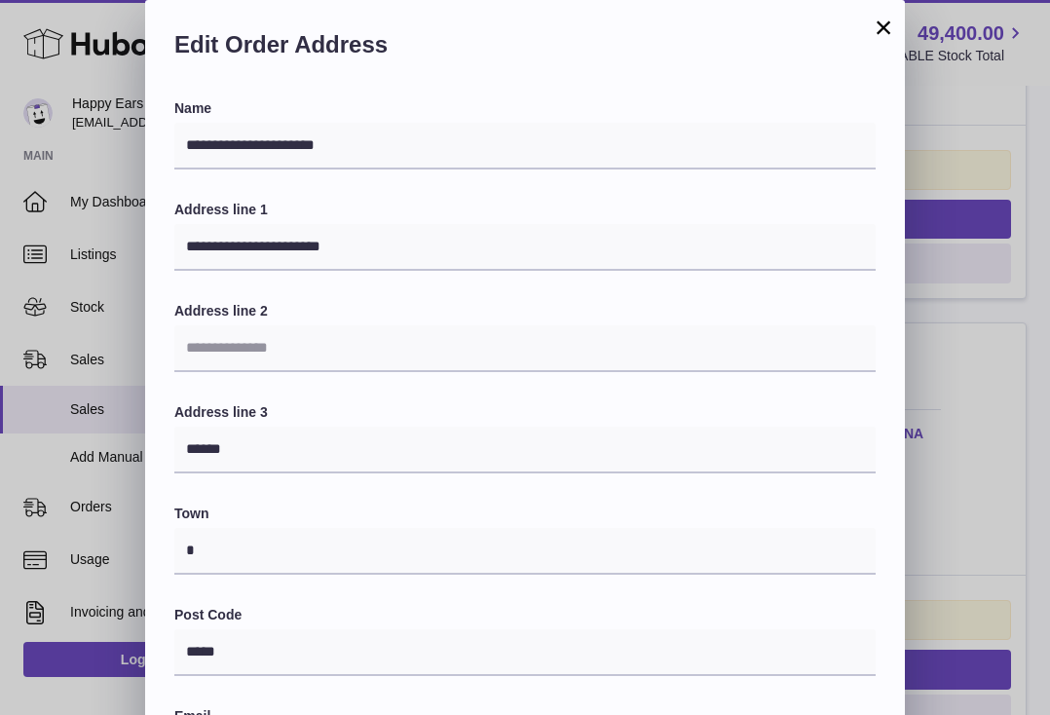
click at [881, 22] on button "×" at bounding box center [883, 27] width 23 height 23
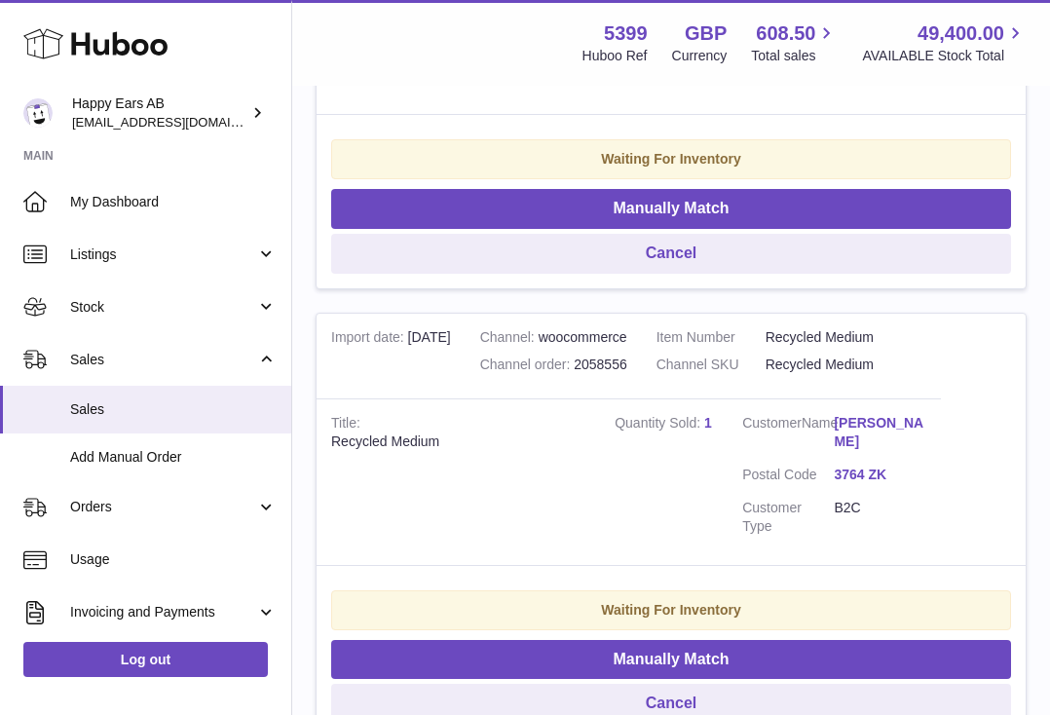
scroll to position [1996, 0]
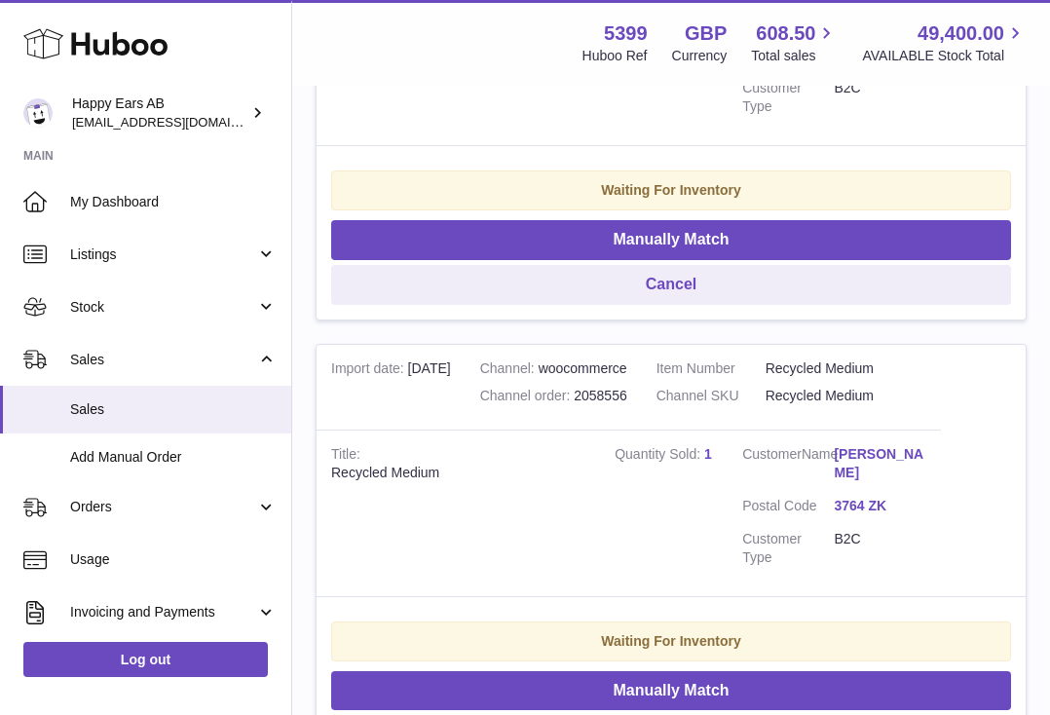
click at [873, 454] on link "[PERSON_NAME]" at bounding box center [880, 463] width 92 height 37
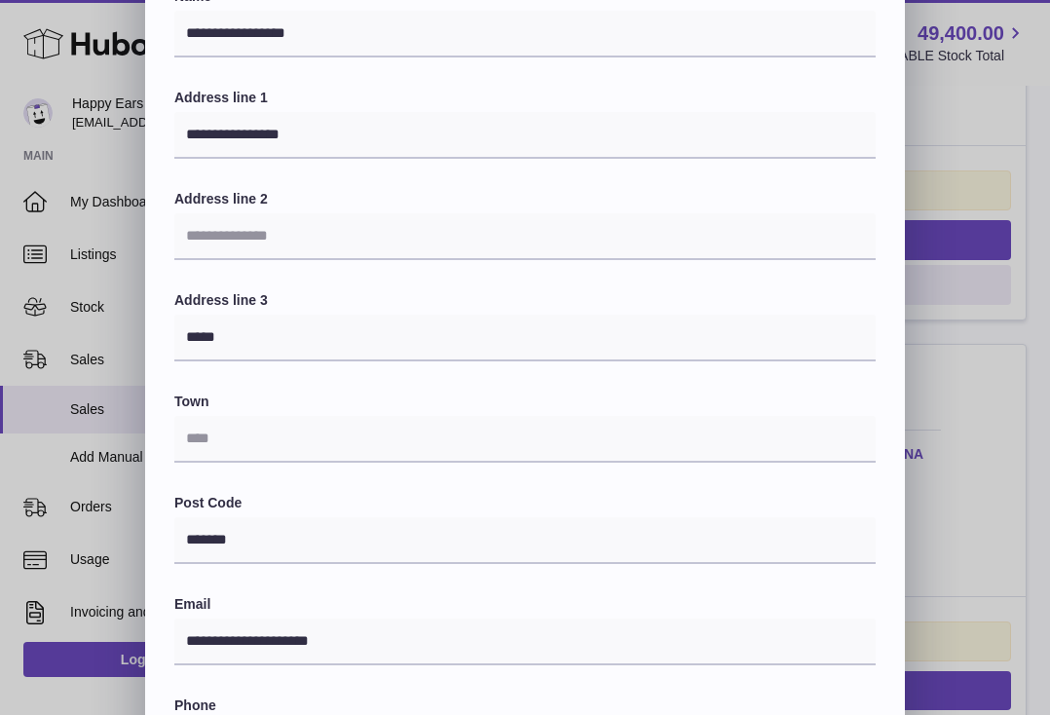
scroll to position [0, 0]
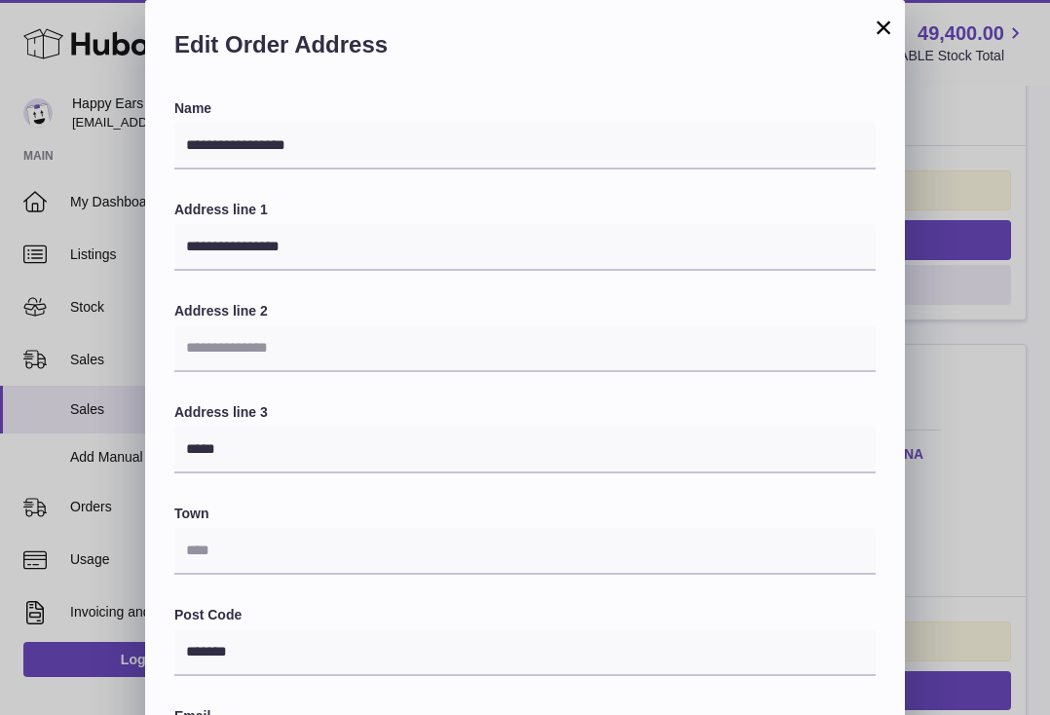
click at [883, 23] on button "×" at bounding box center [883, 27] width 23 height 23
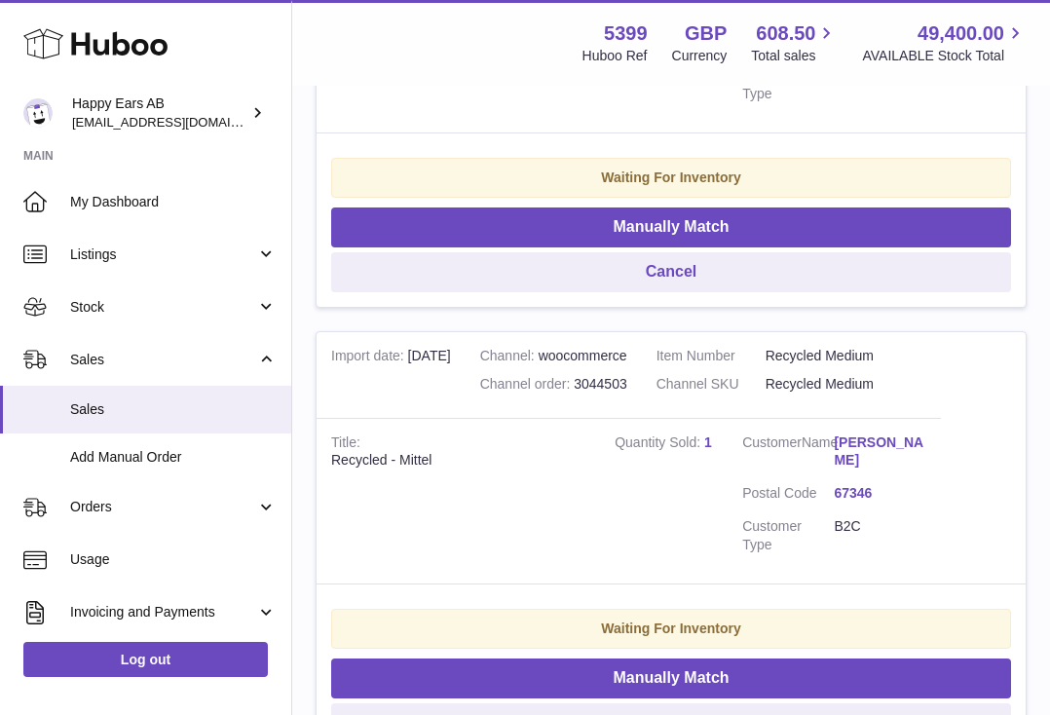
scroll to position [1553, 0]
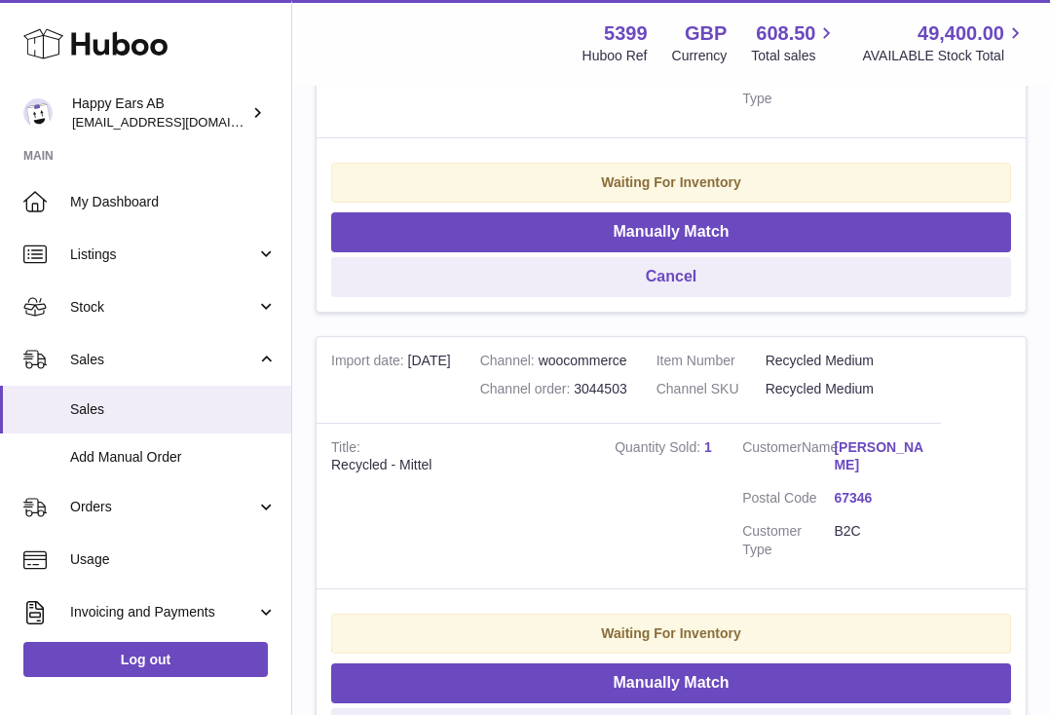
click at [848, 445] on link "[PERSON_NAME]" at bounding box center [880, 456] width 92 height 37
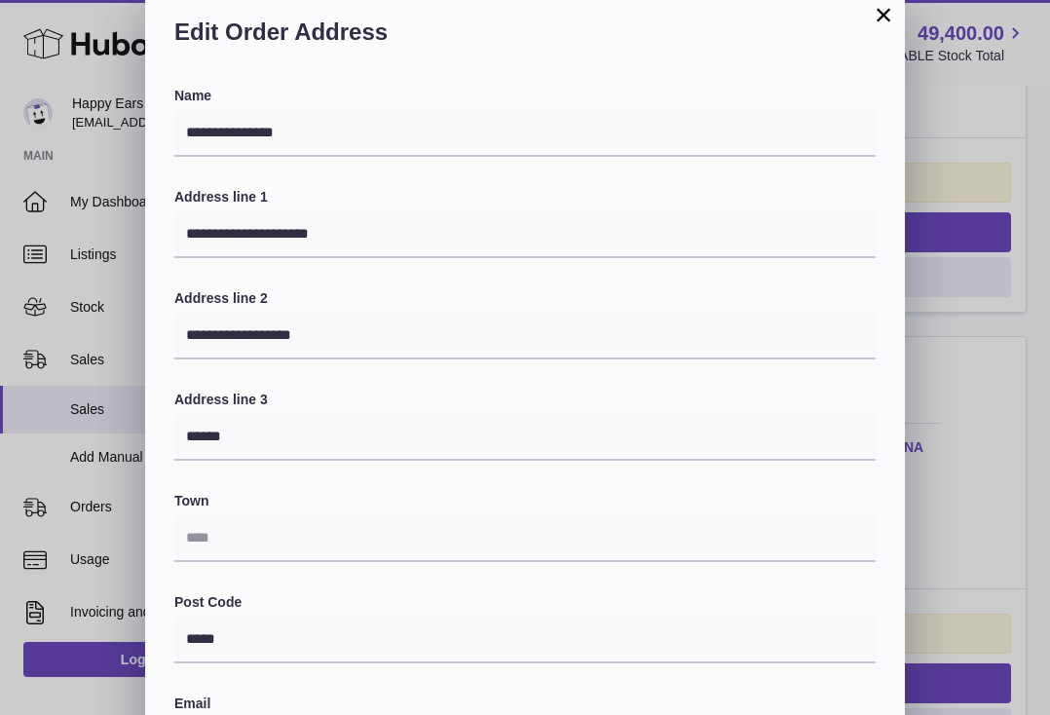
scroll to position [0, 0]
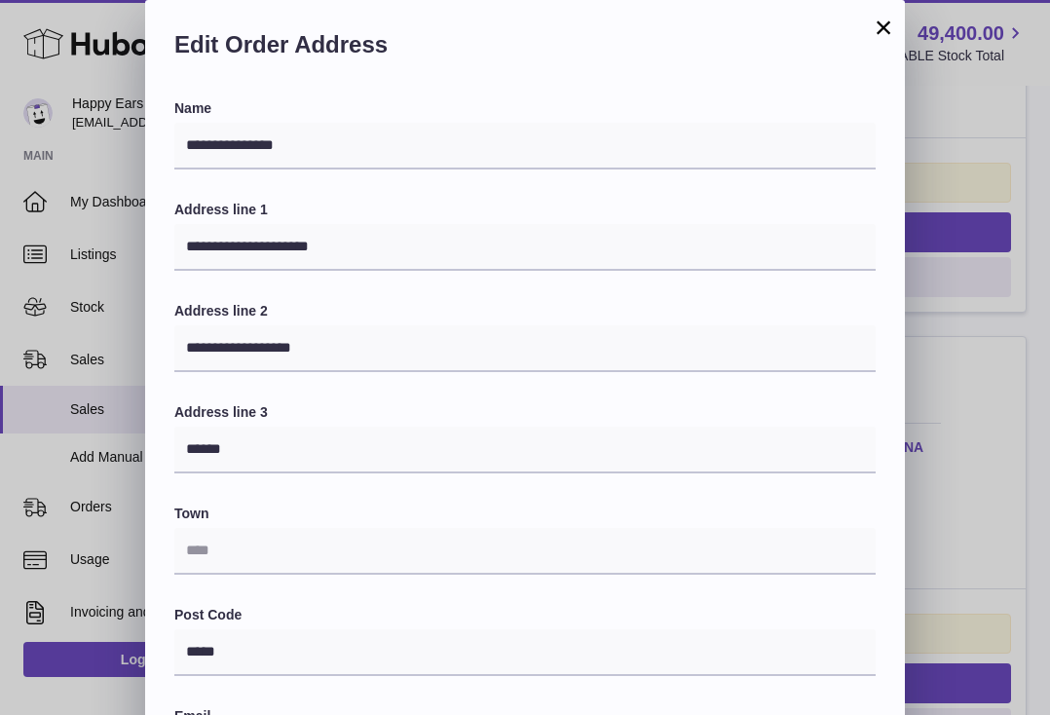
click at [887, 19] on button "×" at bounding box center [883, 27] width 23 height 23
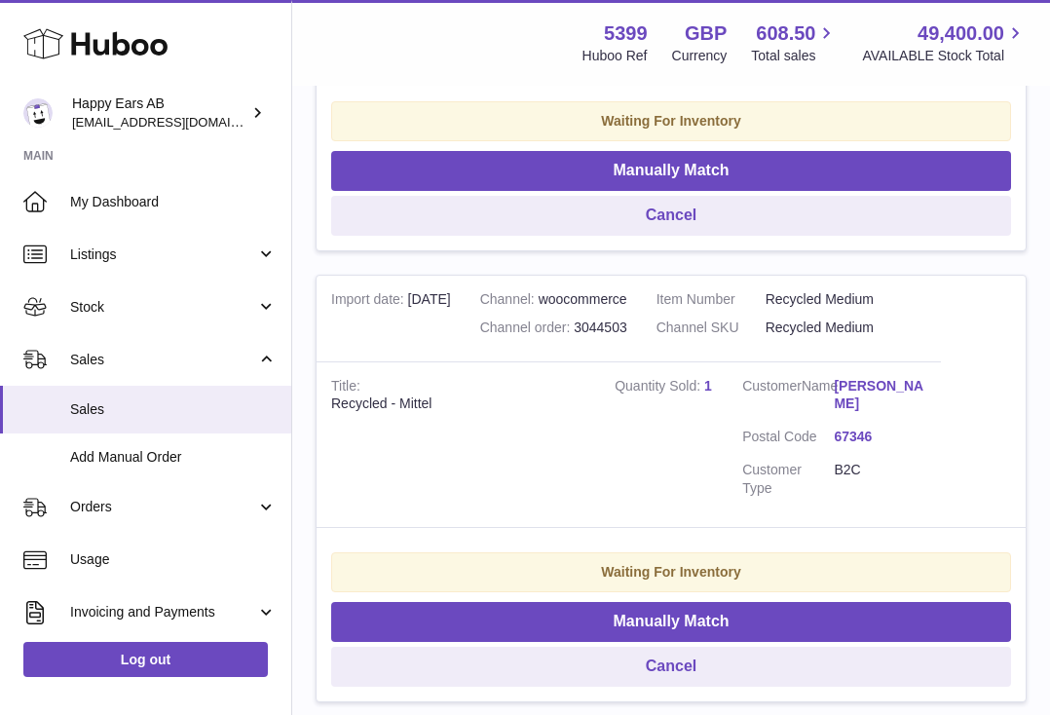
scroll to position [1619, 0]
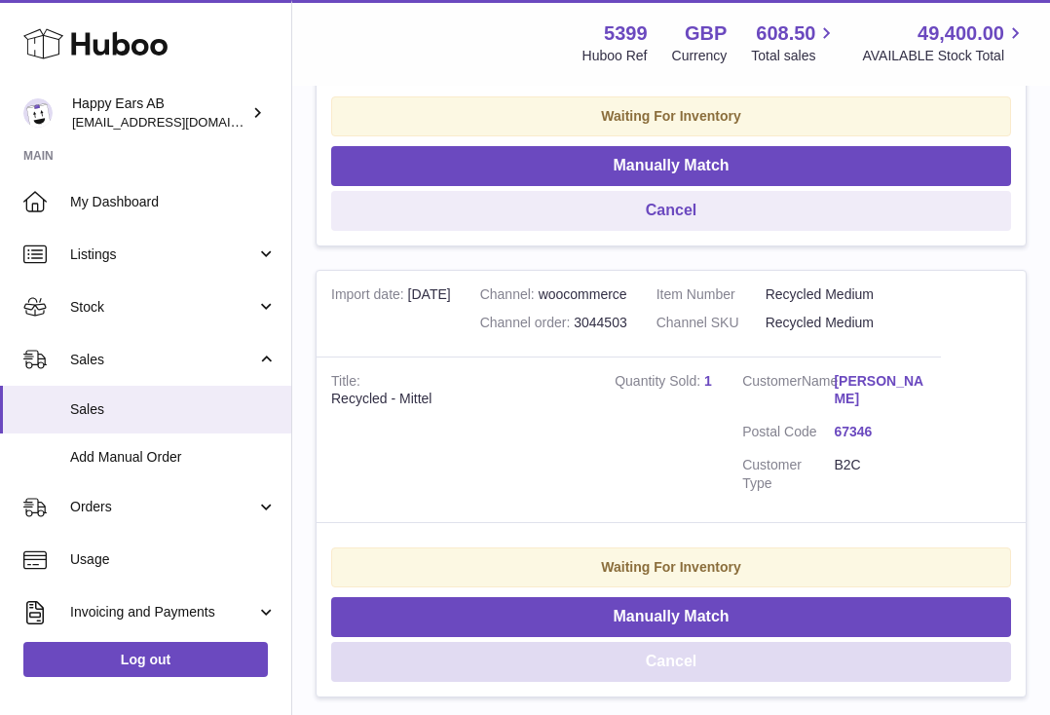
click at [597, 658] on button "Cancel" at bounding box center [671, 662] width 680 height 40
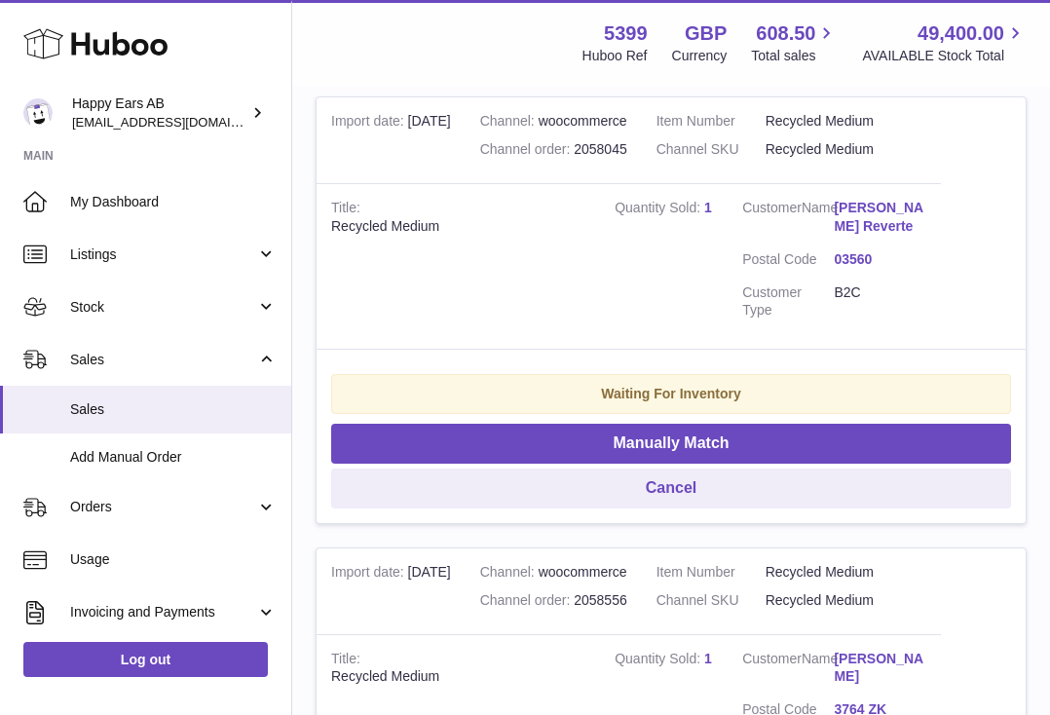
scroll to position [1216, 0]
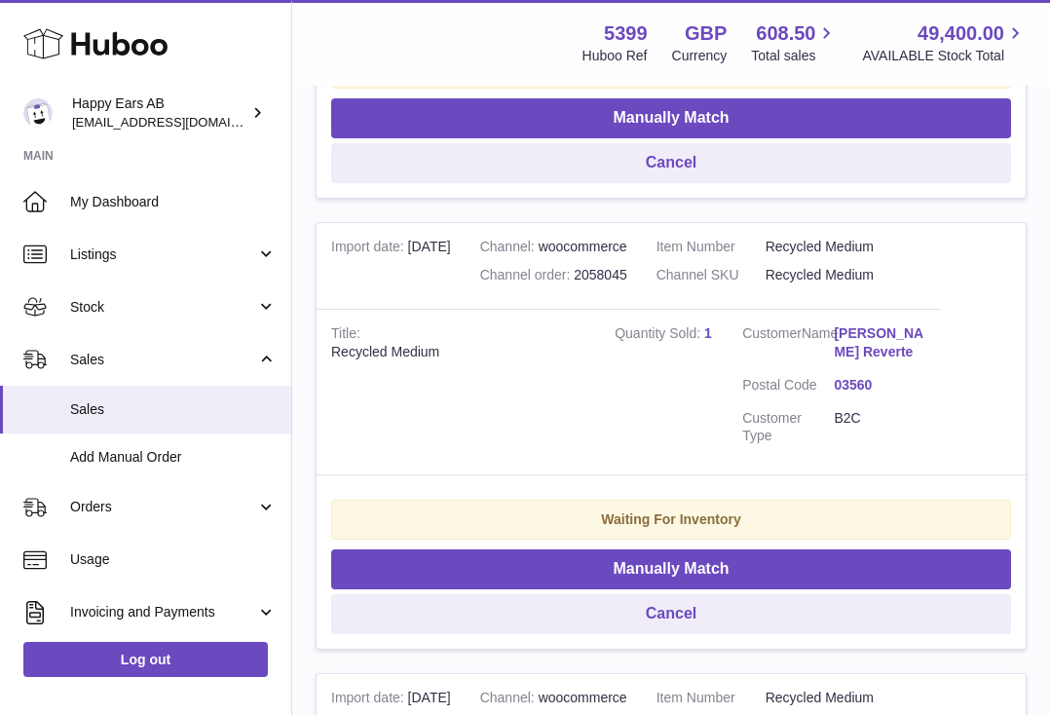
click at [887, 325] on link "[PERSON_NAME] Reverte" at bounding box center [880, 342] width 92 height 37
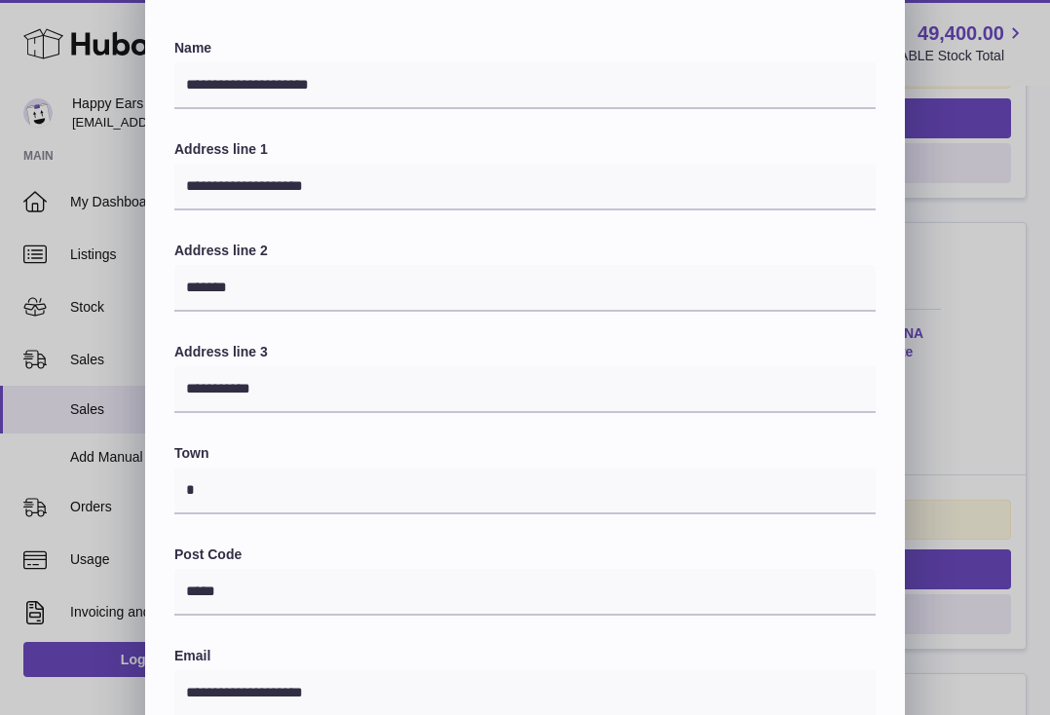
scroll to position [0, 0]
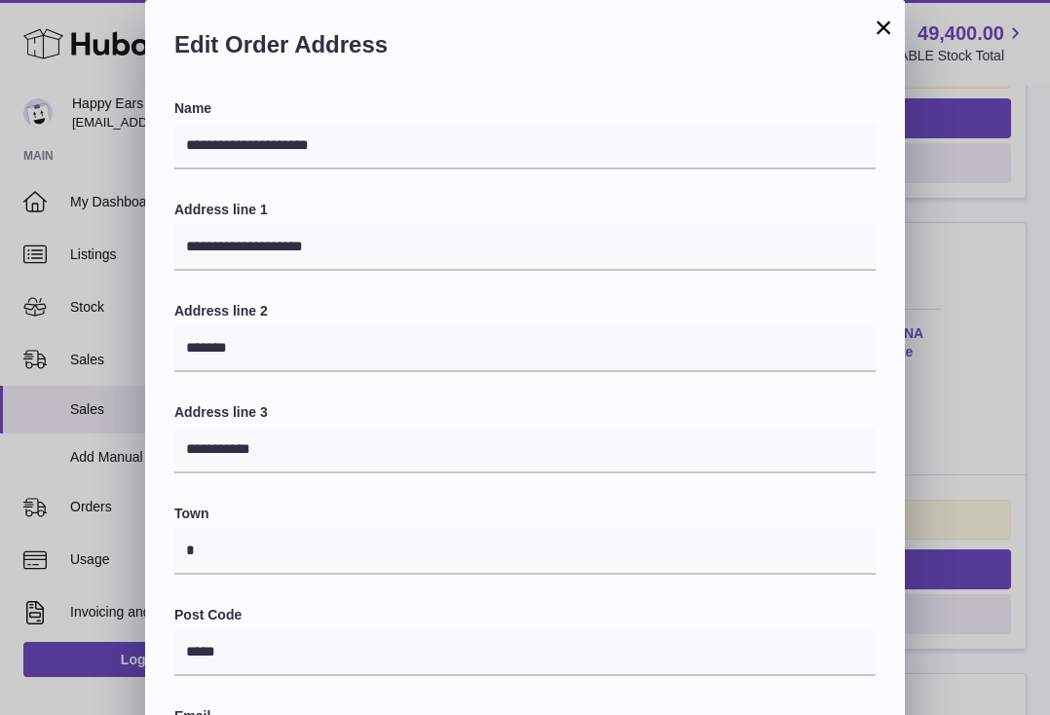
click at [887, 23] on button "×" at bounding box center [883, 27] width 23 height 23
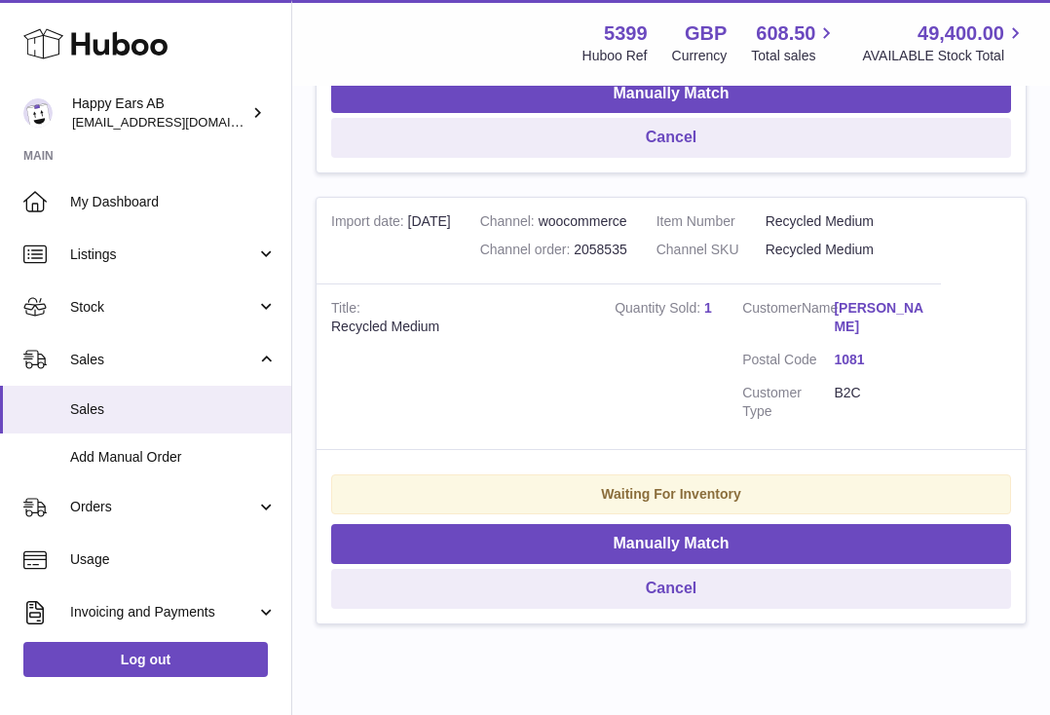
scroll to position [2529, 0]
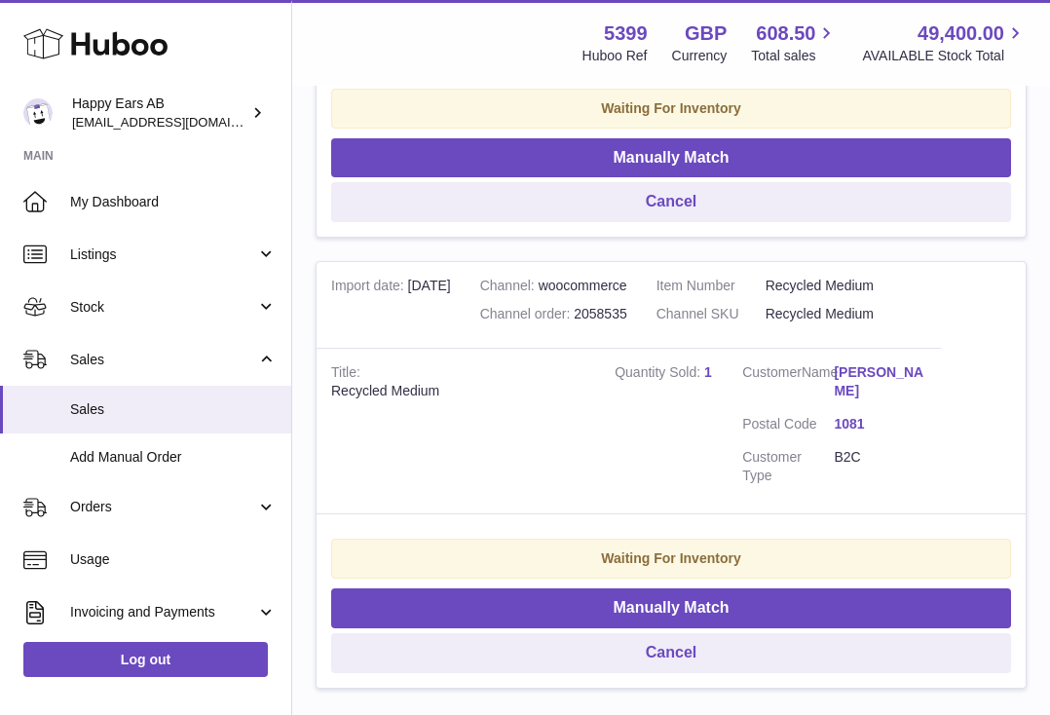
click at [900, 370] on link "[PERSON_NAME]" at bounding box center [880, 381] width 92 height 37
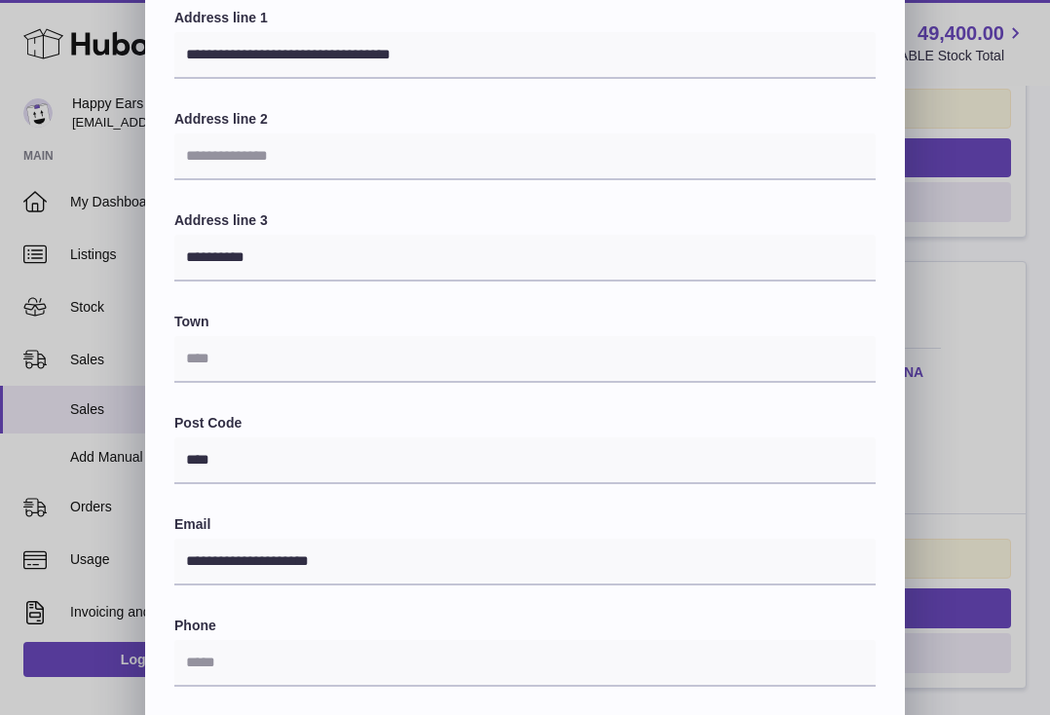
scroll to position [0, 0]
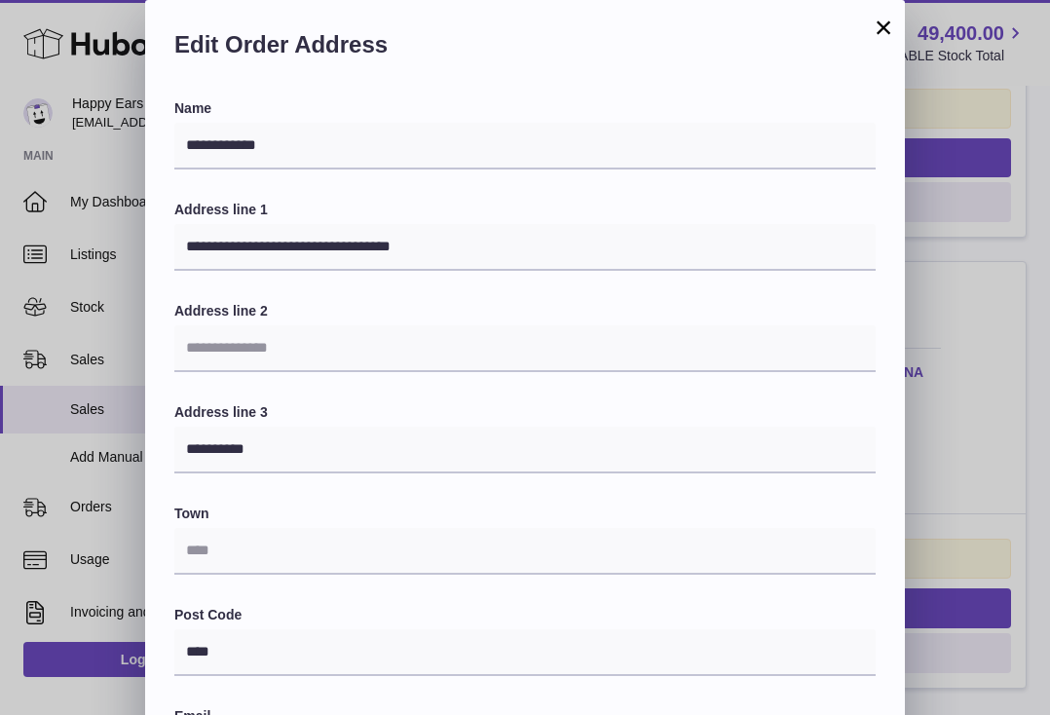
click at [890, 24] on button "×" at bounding box center [883, 27] width 23 height 23
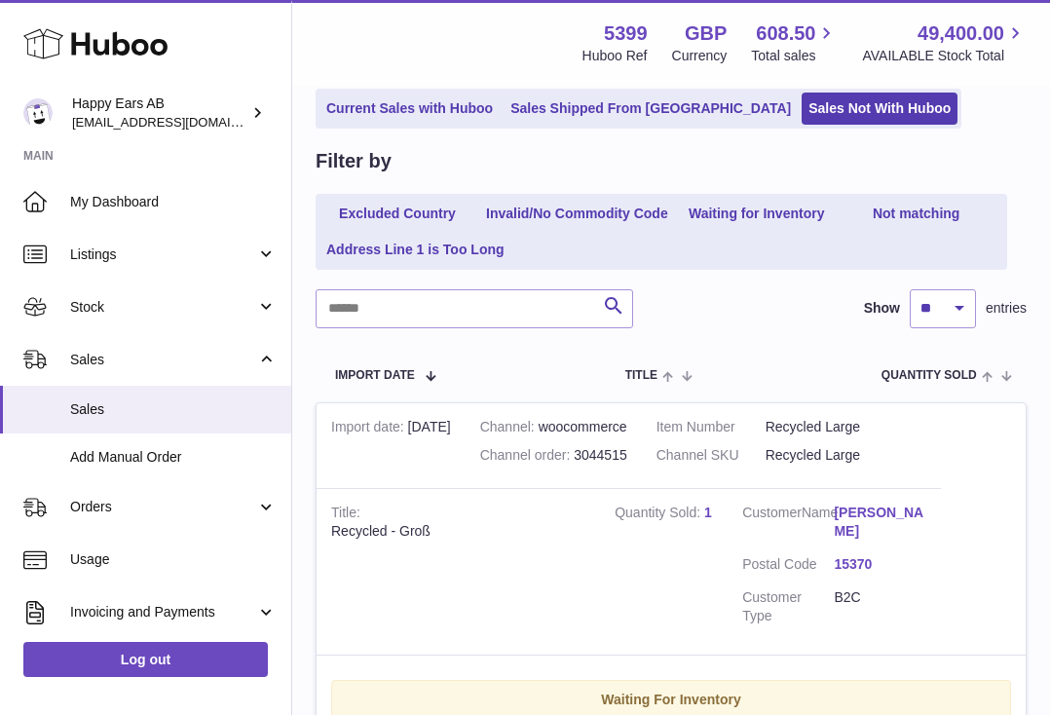
scroll to position [240, 0]
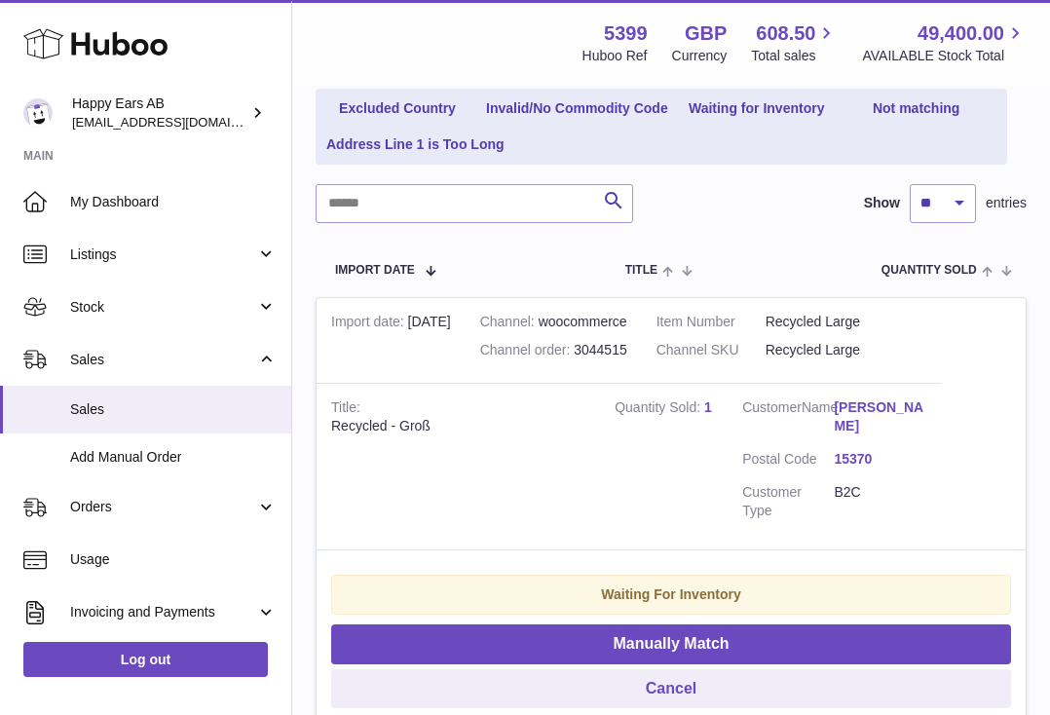
click at [870, 412] on link "[PERSON_NAME]" at bounding box center [880, 416] width 92 height 37
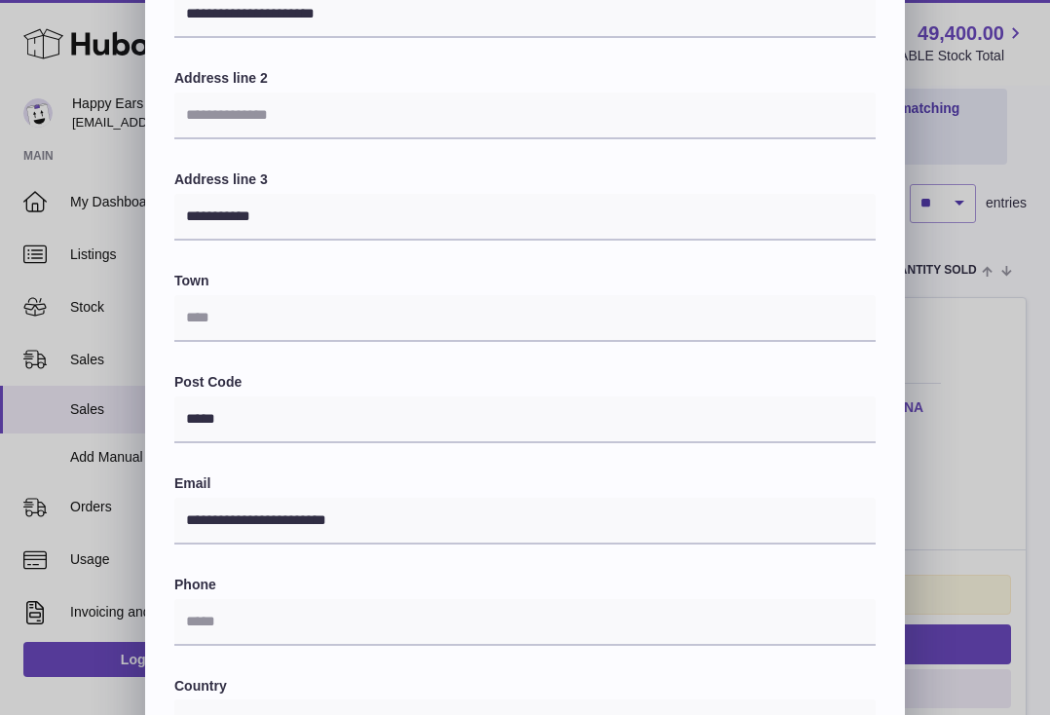
scroll to position [0, 0]
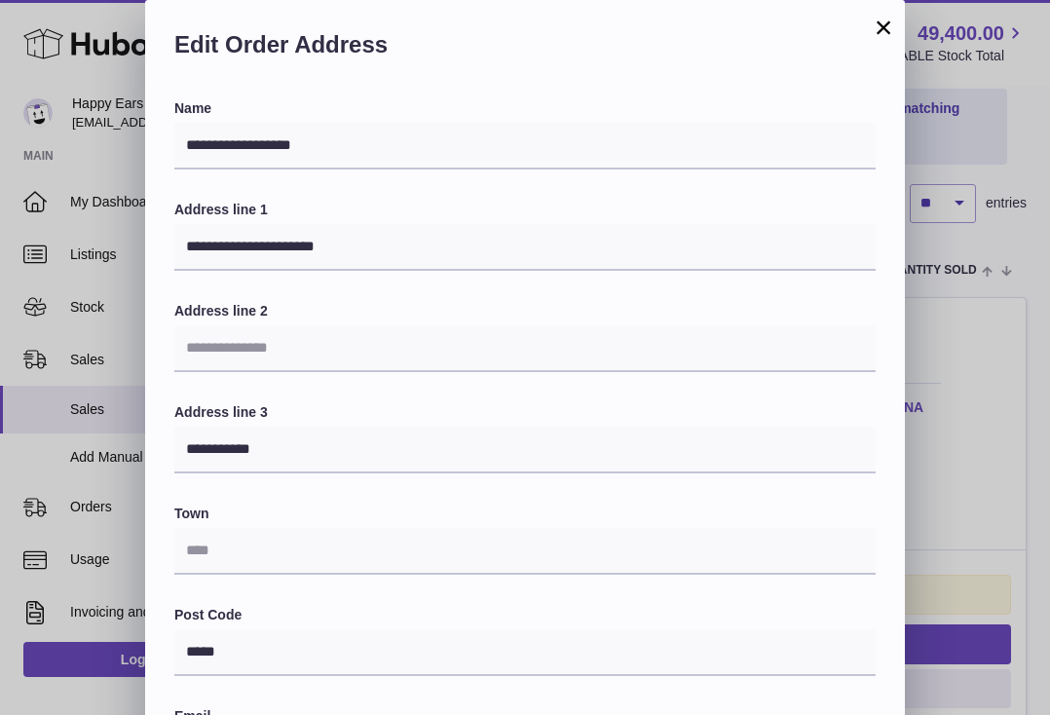
click at [879, 27] on button "×" at bounding box center [883, 27] width 23 height 23
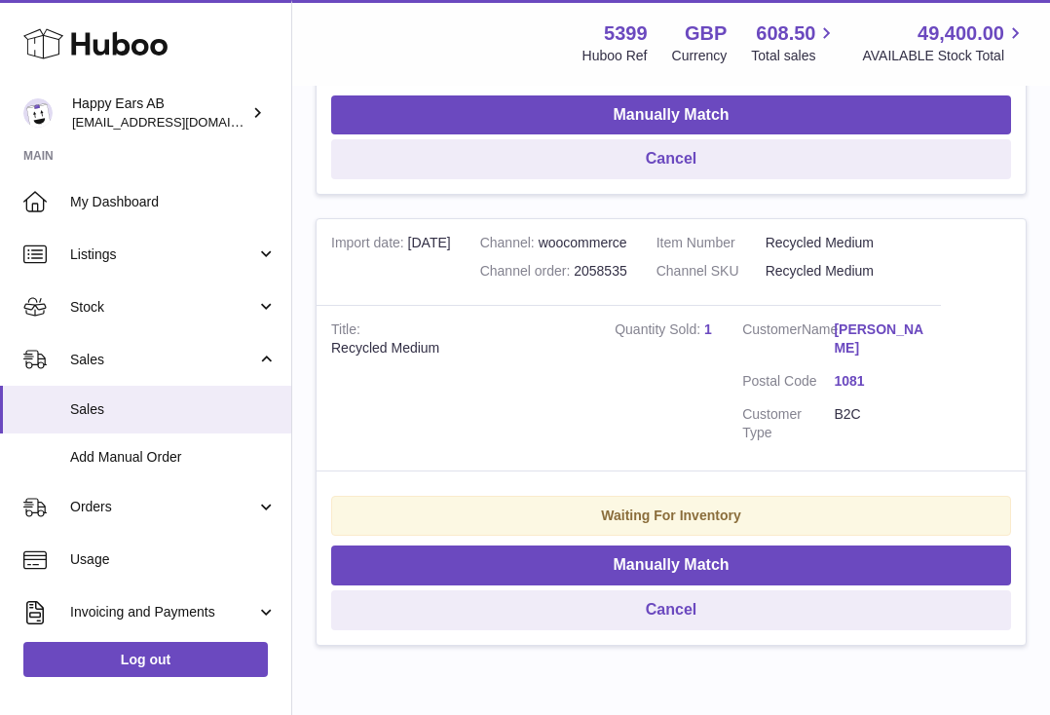
scroll to position [2560, 0]
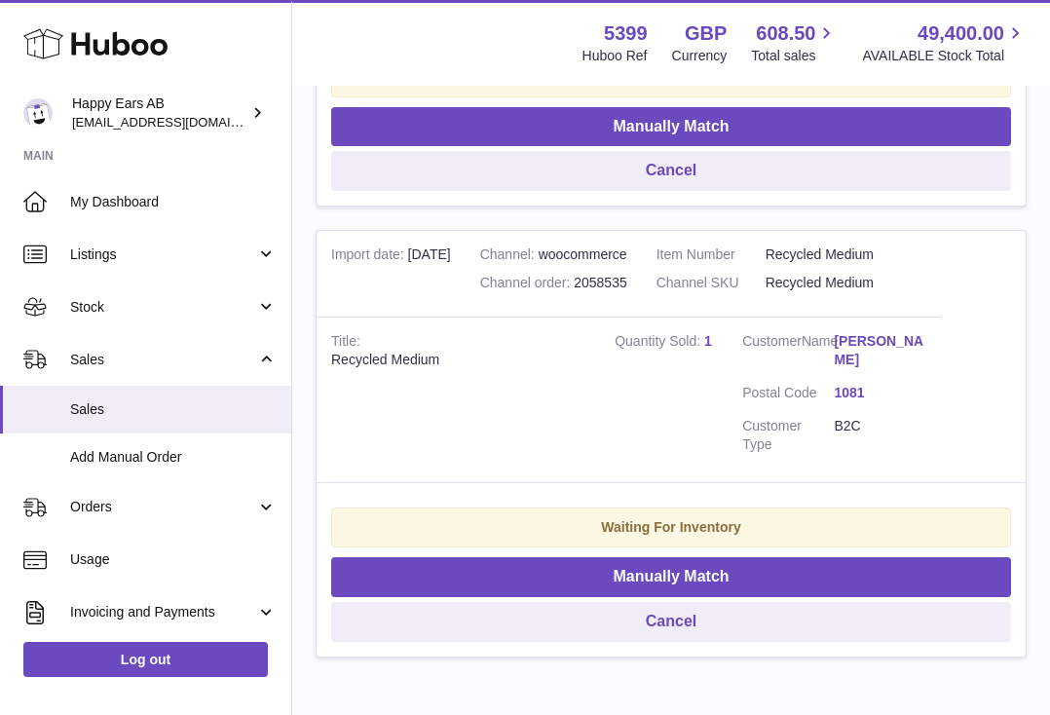
click at [885, 345] on link "[PERSON_NAME]" at bounding box center [880, 350] width 92 height 37
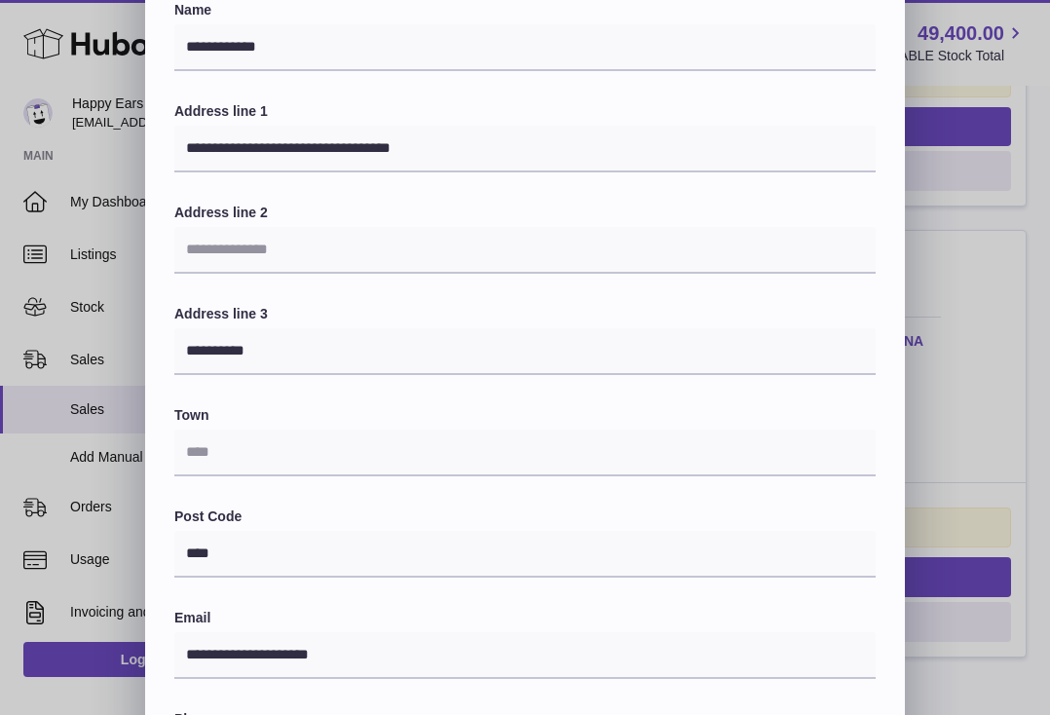
scroll to position [0, 0]
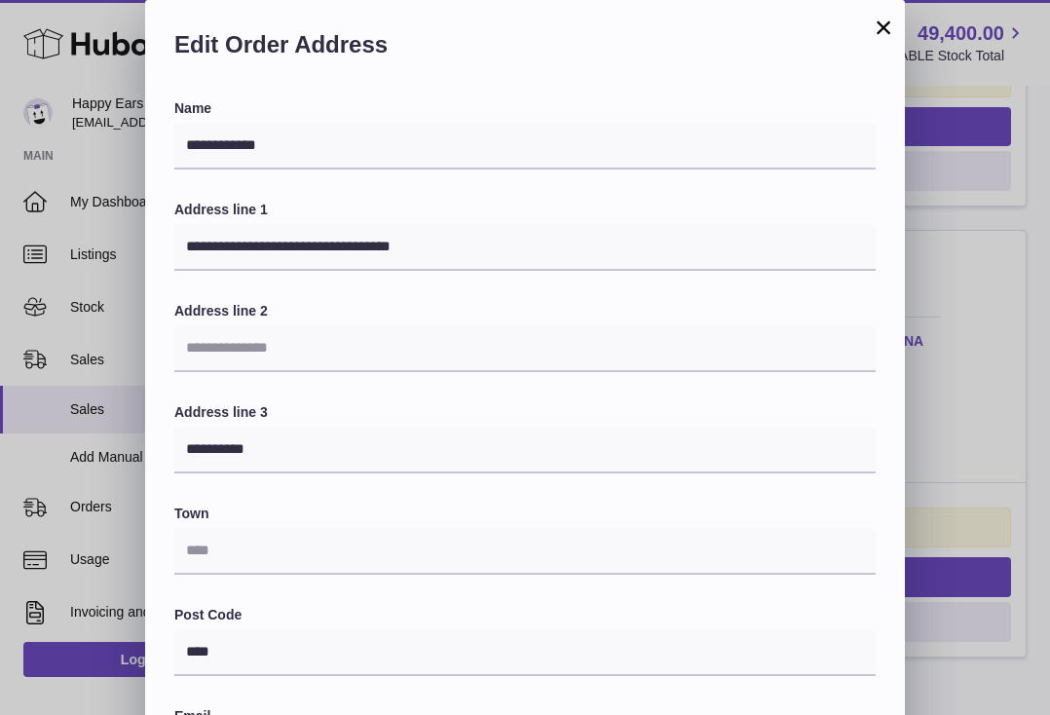
click at [878, 25] on button "×" at bounding box center [883, 27] width 23 height 23
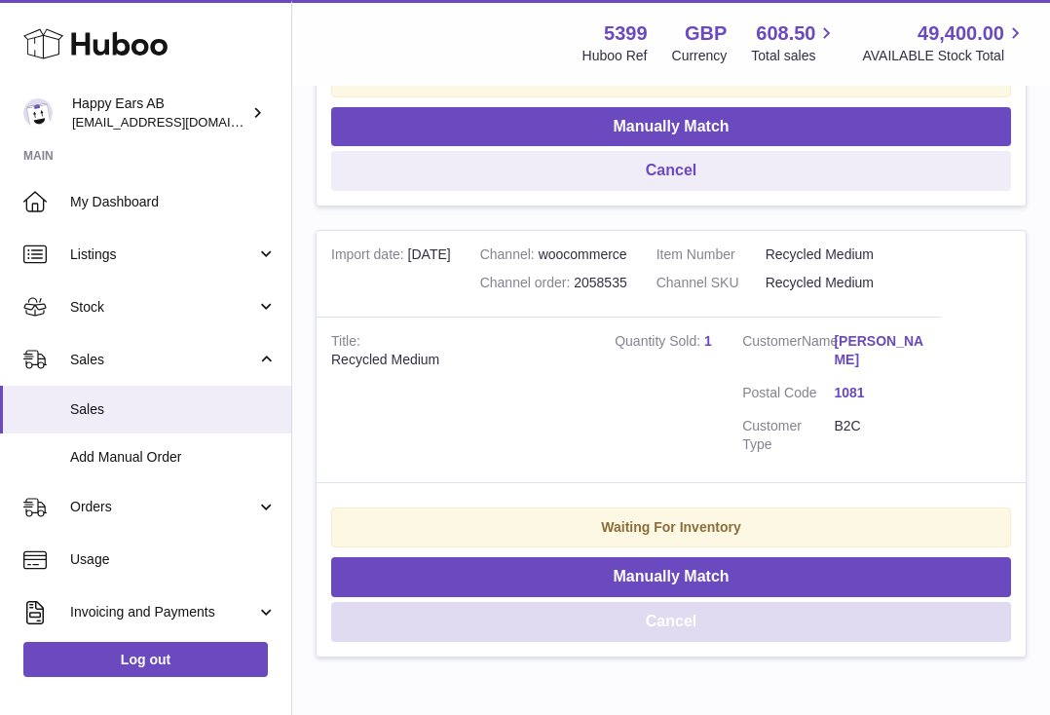
click at [665, 615] on button "Cancel" at bounding box center [671, 622] width 680 height 40
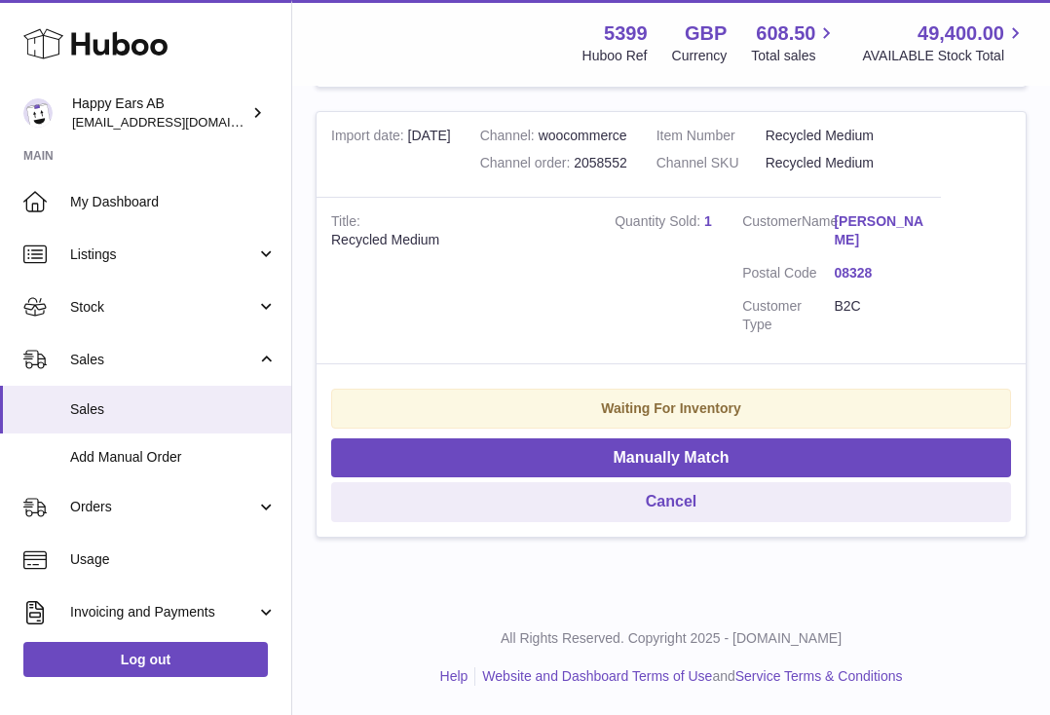
scroll to position [2229, 0]
